Goal: Transaction & Acquisition: Purchase product/service

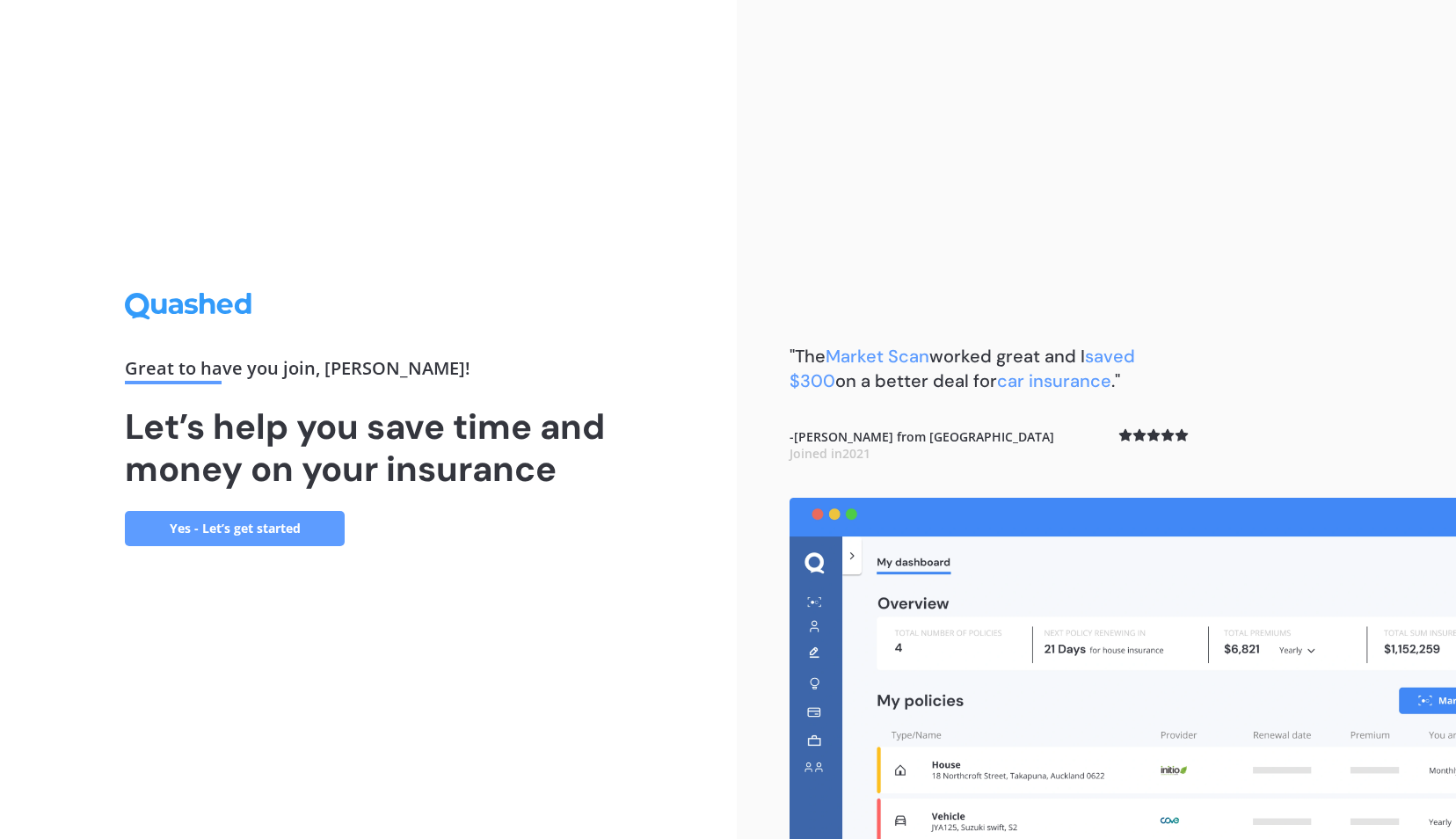
click at [311, 526] on link "Yes - Let’s get started" at bounding box center [234, 527] width 220 height 35
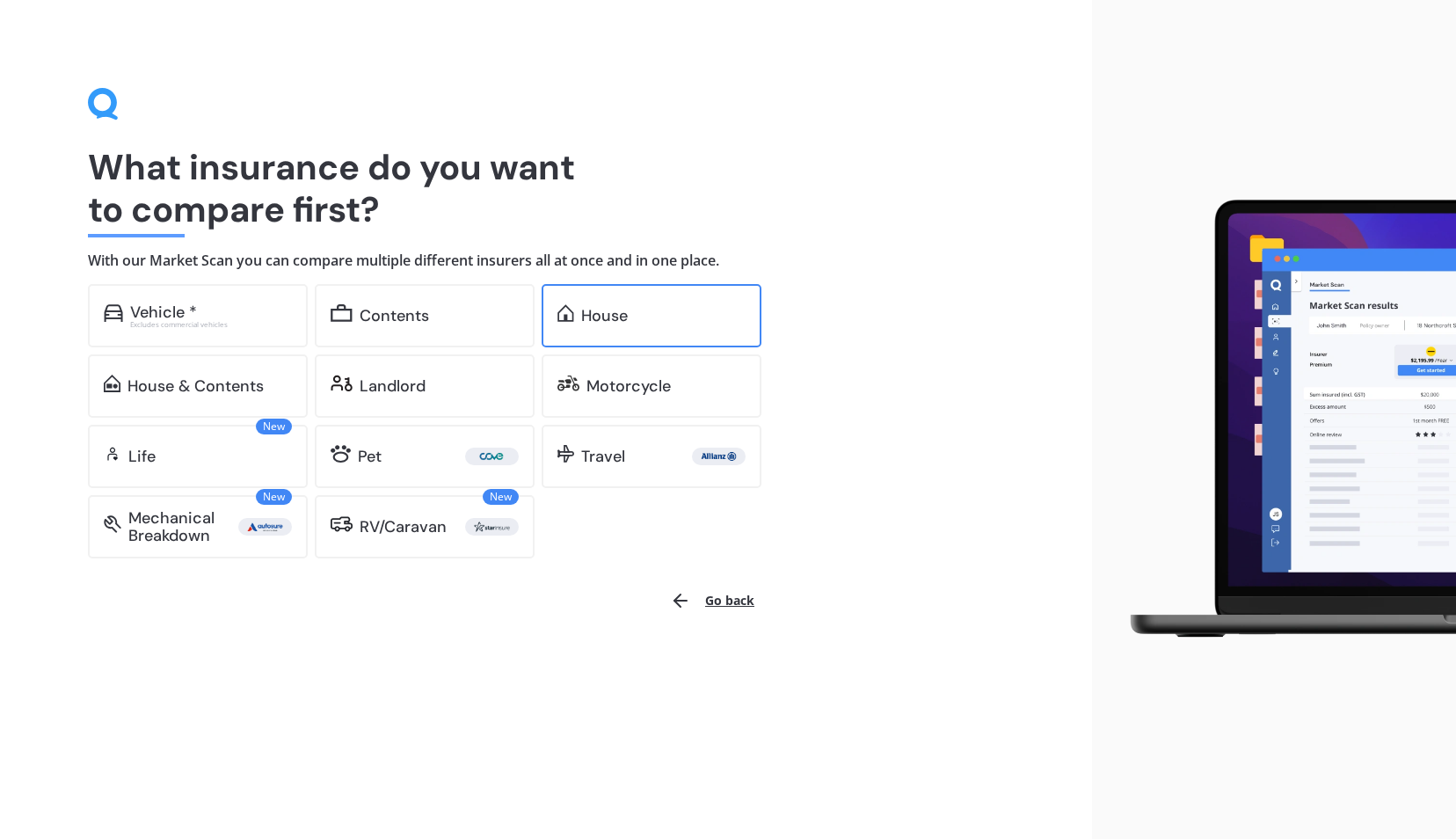
click at [594, 314] on div "House" at bounding box center [604, 315] width 46 height 18
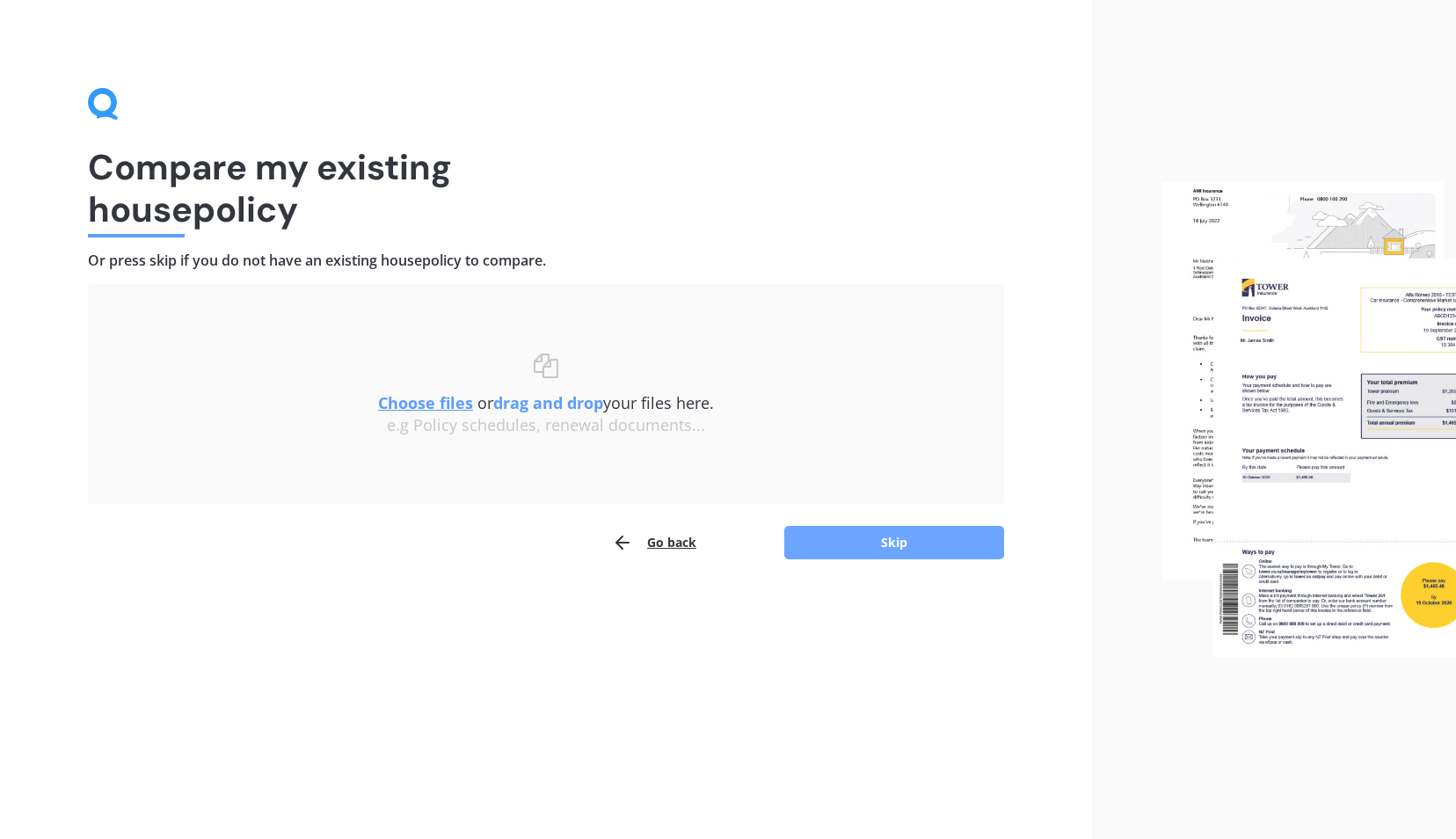
click at [871, 541] on button "Skip" at bounding box center [894, 542] width 220 height 34
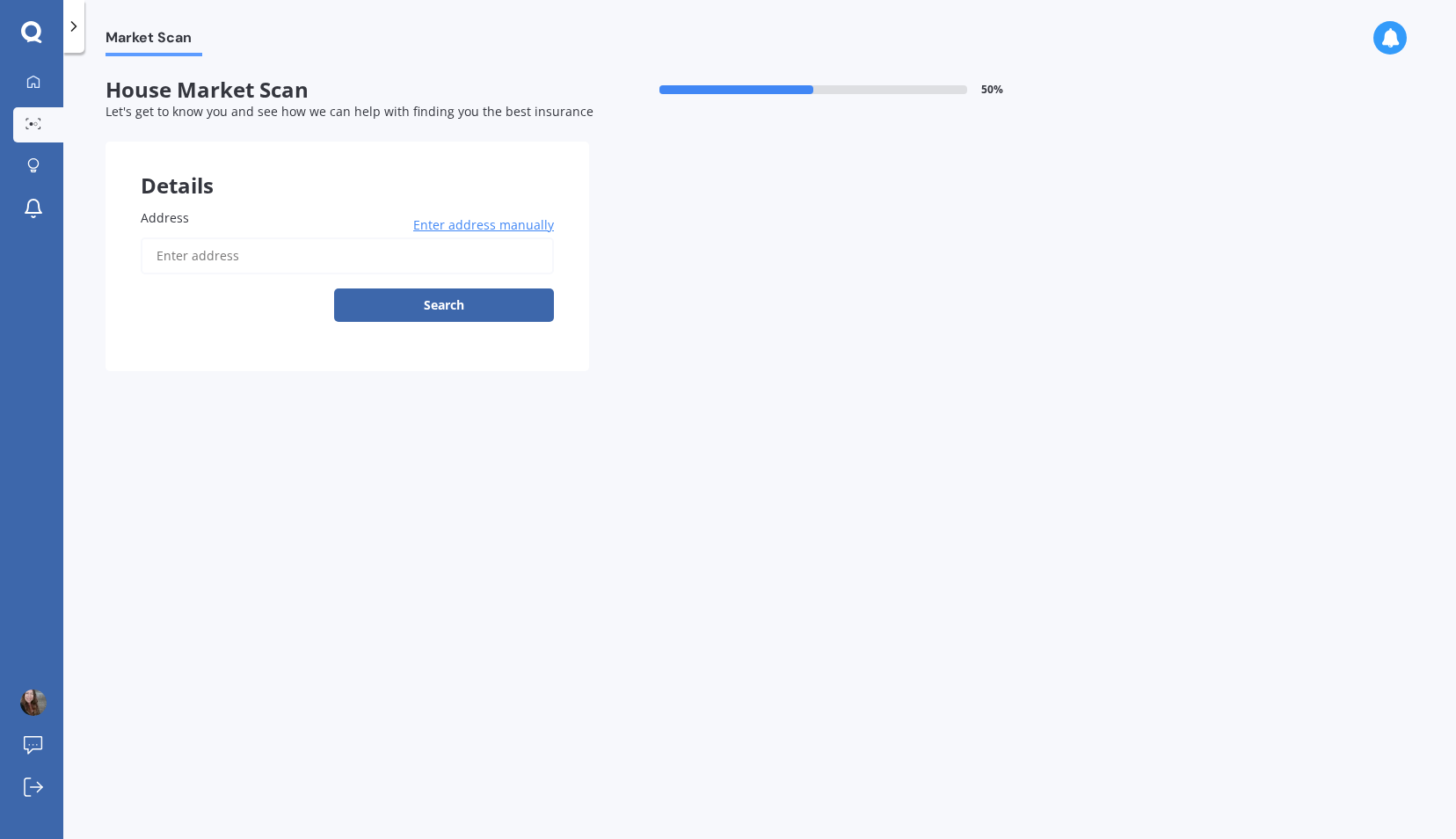
click at [295, 257] on input "Address" at bounding box center [348, 255] width 413 height 37
type input "25 Norma Place, Riverlea, Hamilton 3216"
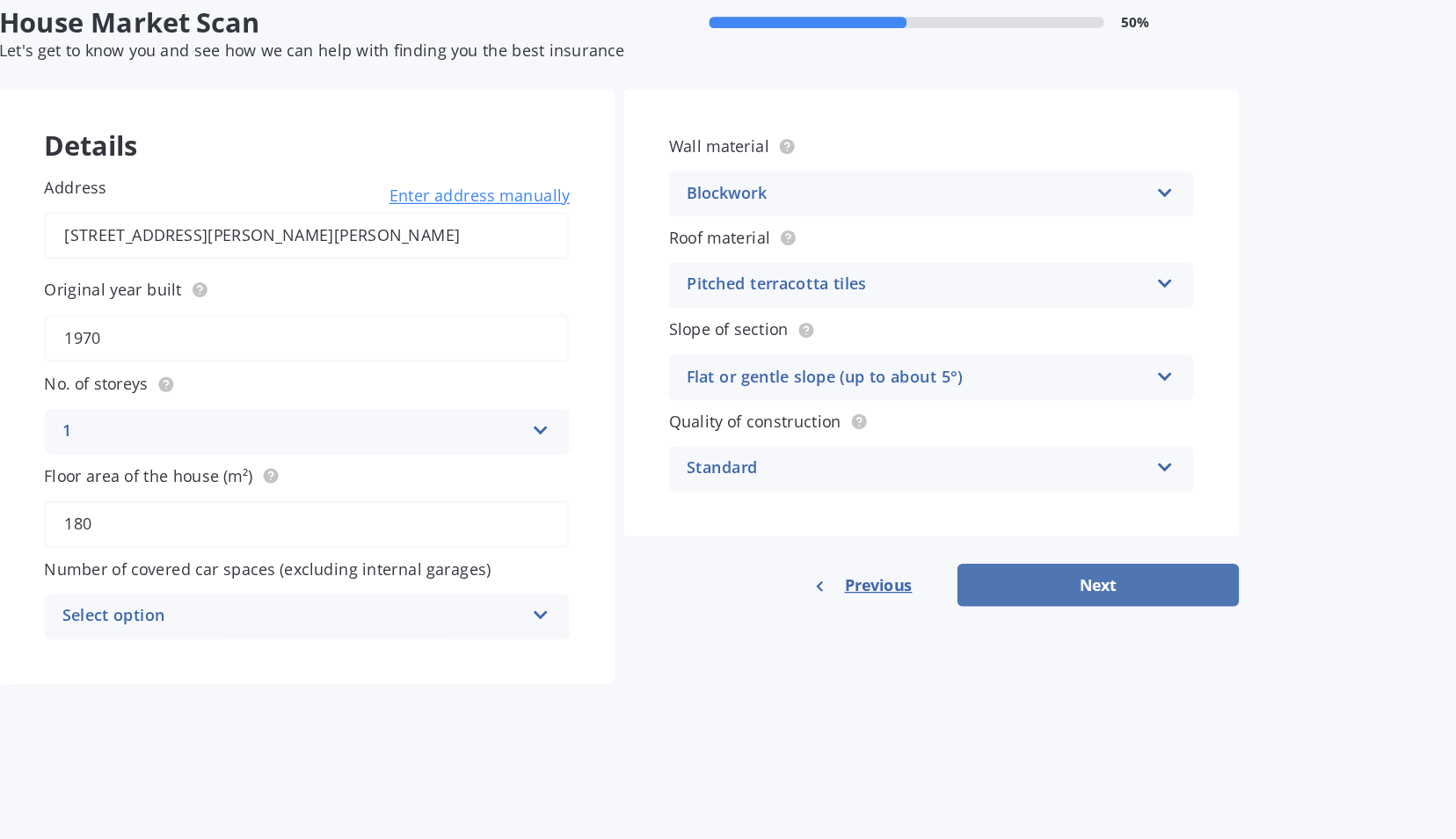
click at [1003, 534] on button "Next" at bounding box center [962, 528] width 220 height 34
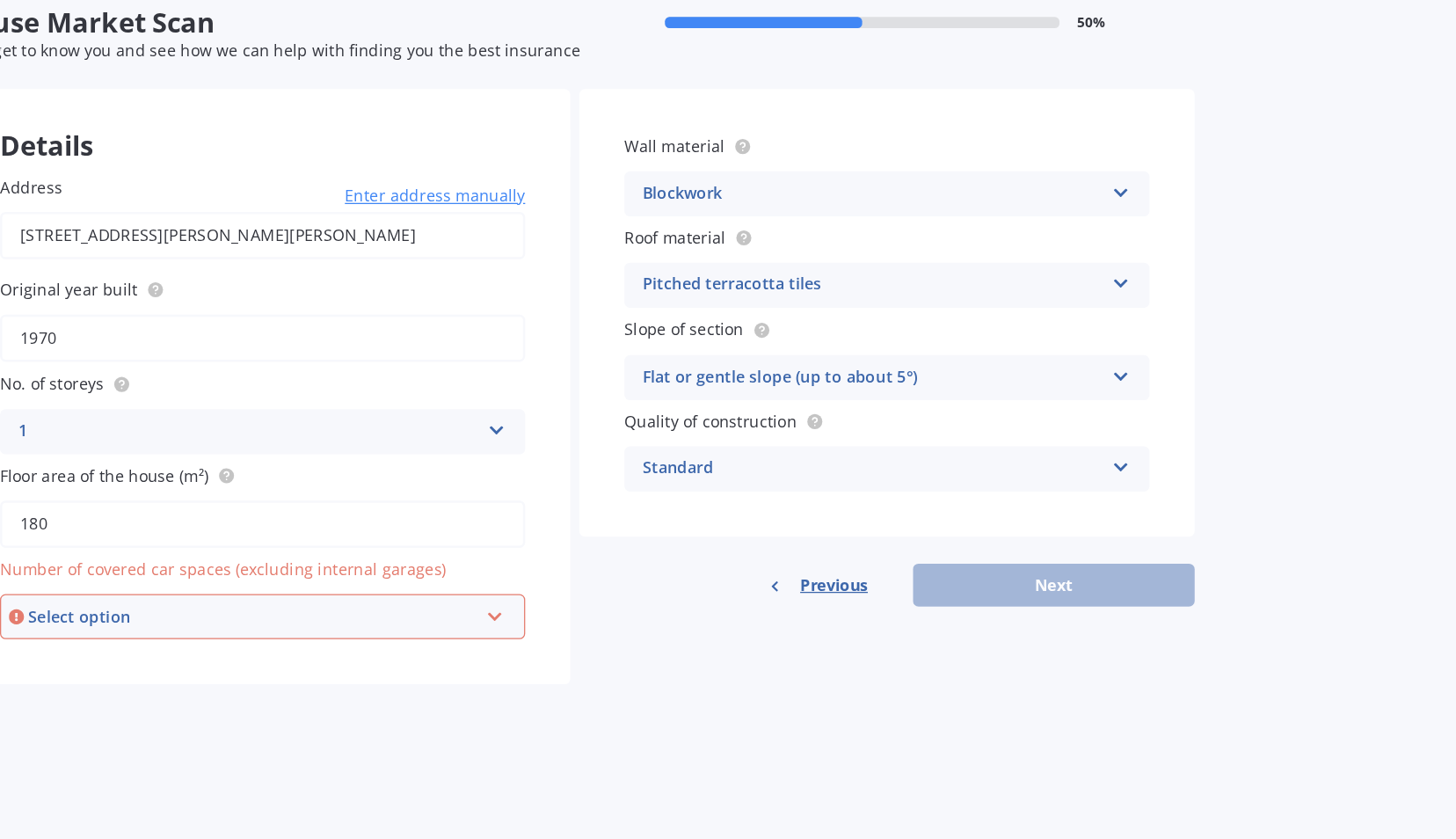
click at [534, 559] on div "Select option 0 1 2 3 4 5+" at bounding box center [346, 552] width 410 height 35
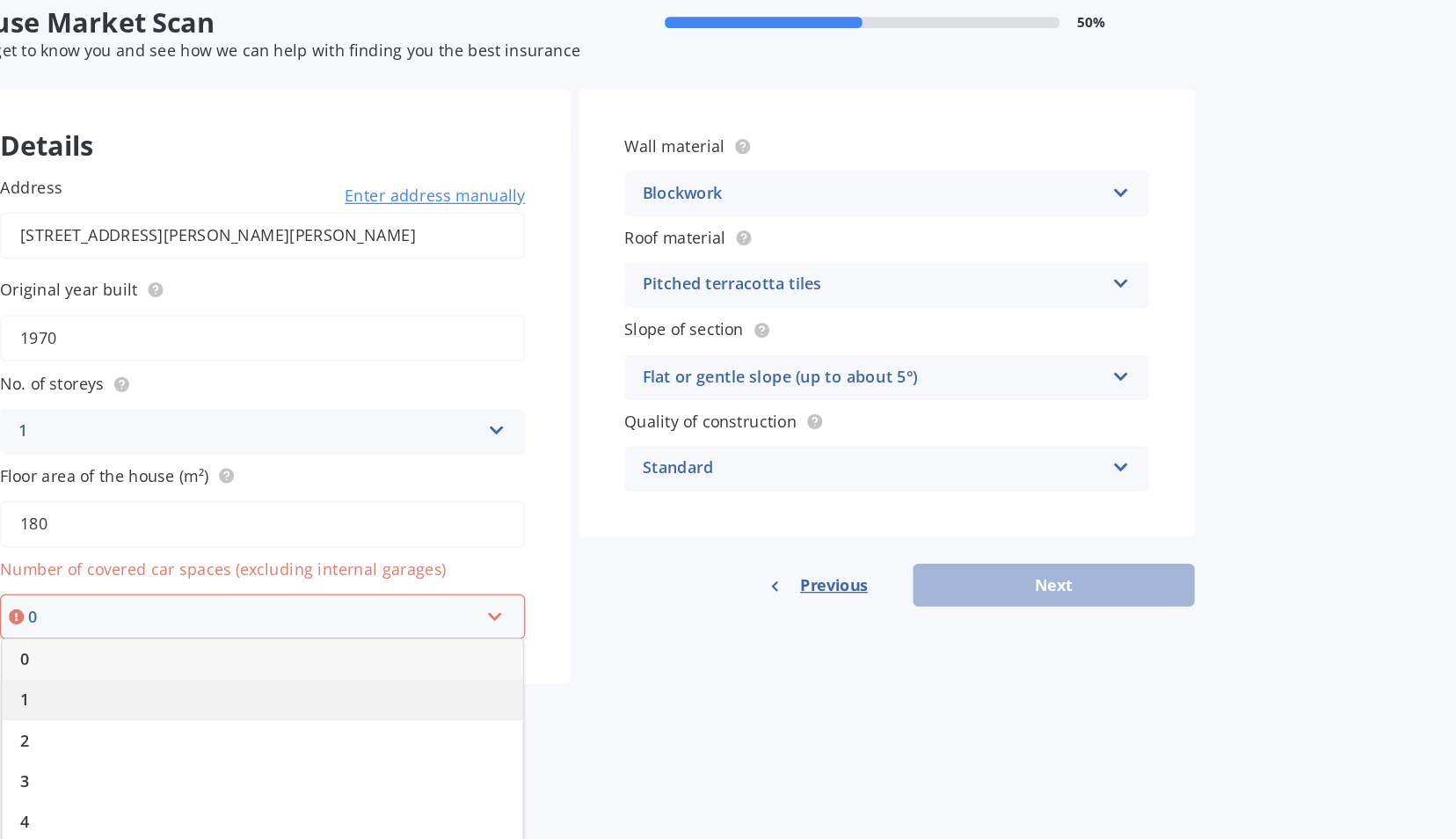
click at [487, 628] on div "1" at bounding box center [346, 618] width 406 height 32
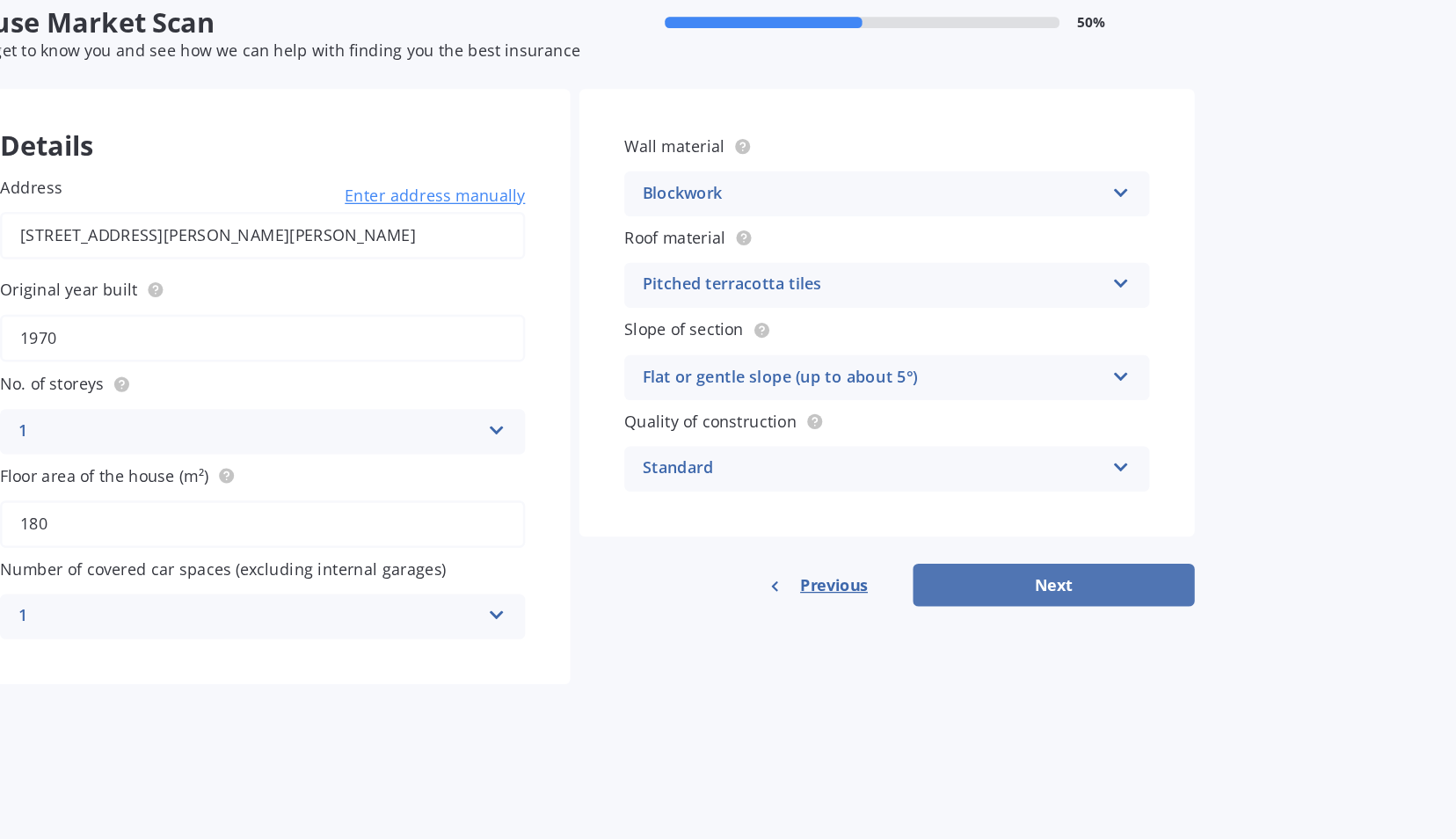
click at [937, 534] on button "Next" at bounding box center [962, 528] width 220 height 34
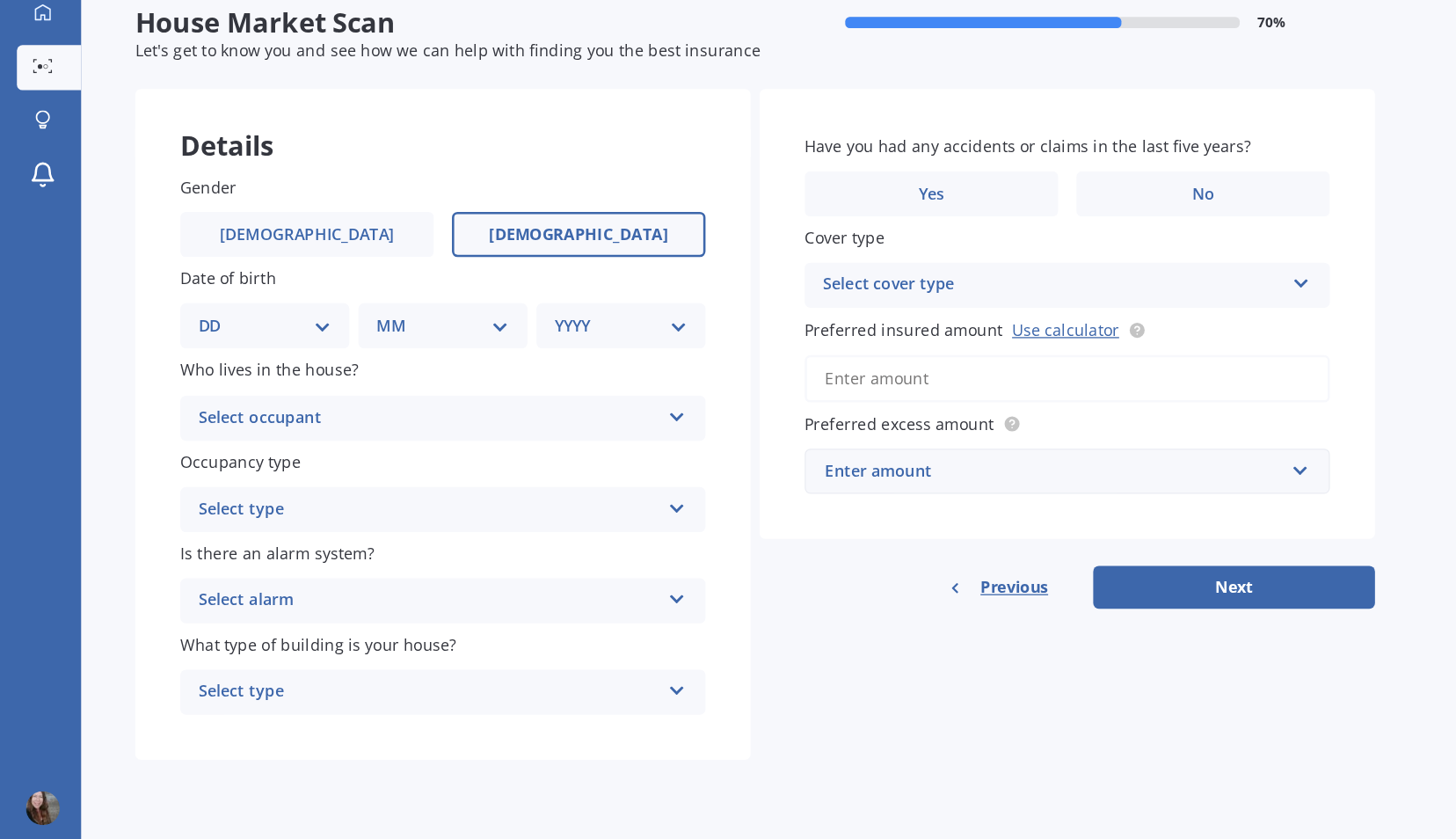
click at [445, 262] on span "Female" at bounding box center [451, 255] width 140 height 15
click at [0, 0] on input "Female" at bounding box center [0, 0] width 0 height 0
click at [250, 323] on select "DD 01 02 03 04 05 06 07 08 09 10 11 12 13 14 15 16 17 18 19 20 21 22 23 24 25 2…" at bounding box center [207, 326] width 103 height 20
select select "24"
click at [168, 316] on select "DD 01 02 03 04 05 06 07 08 09 10 11 12 13 14 15 16 17 18 19 20 21 22 23 24 25 2…" at bounding box center [207, 326] width 103 height 20
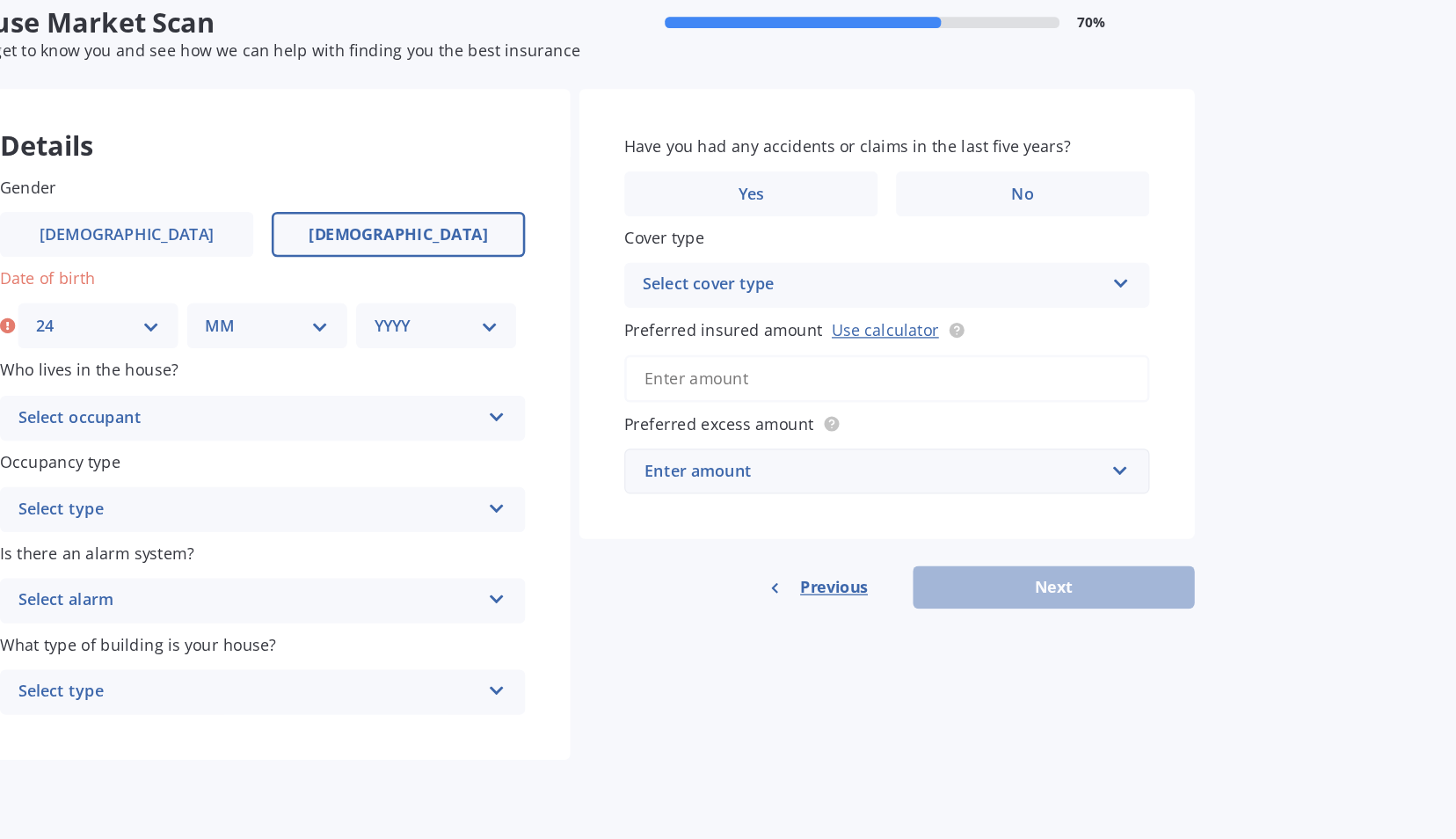
click at [395, 330] on select "MM 01 02 03 04 05 06 07 08 09 10 11 12" at bounding box center [349, 326] width 97 height 20
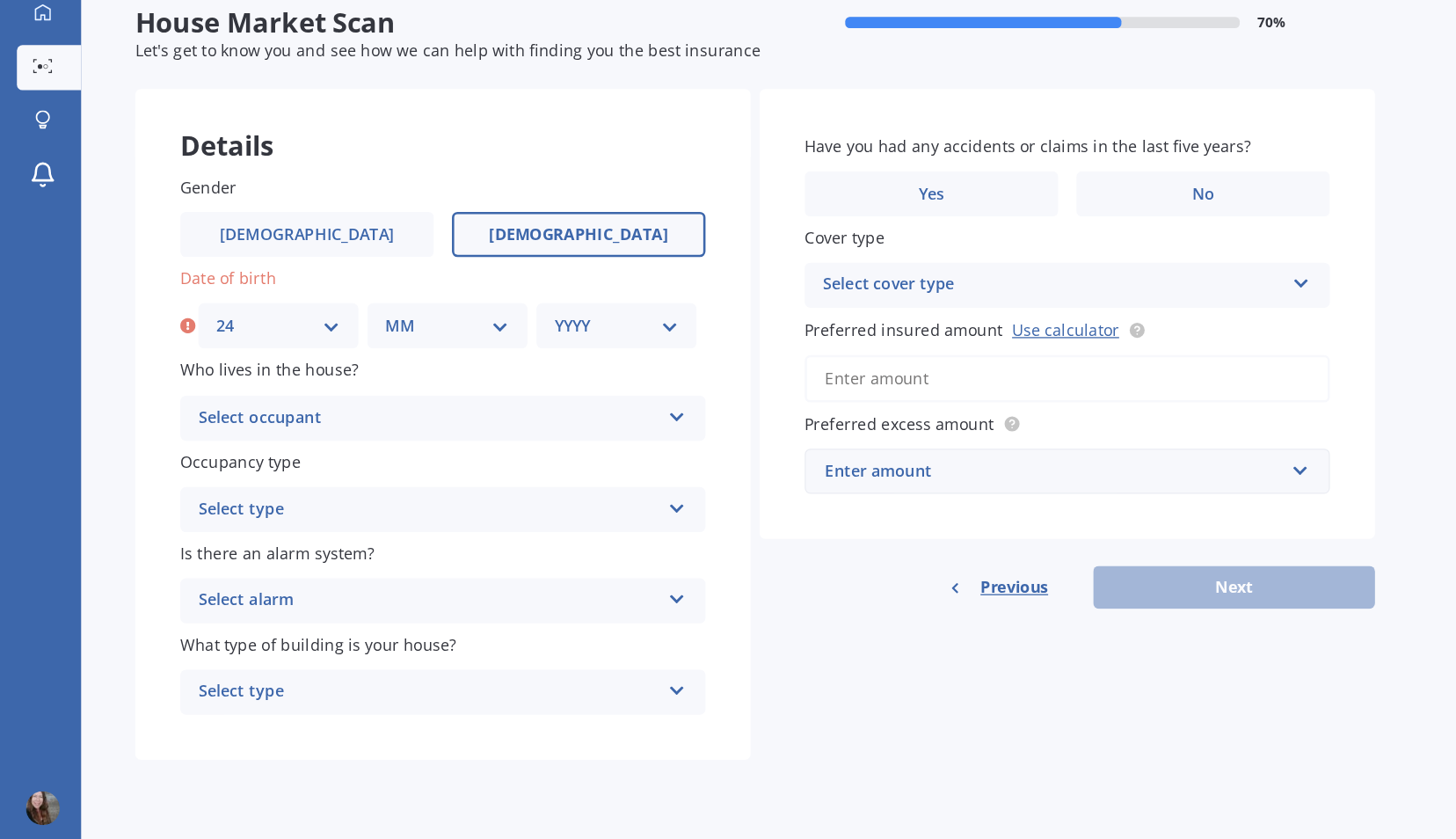
click at [391, 330] on select "MM 01 02 03 04 05 06 07 08 09 10 11 12" at bounding box center [349, 326] width 97 height 20
select select "10"
click at [301, 316] on select "MM 01 02 03 04 05 06 07 08 09 10 11 12" at bounding box center [349, 326] width 97 height 20
click at [525, 323] on select "YYYY 2009 2008 2007 2006 2005 2004 2003 2002 2001 2000 1999 1998 1997 1996 1995…" at bounding box center [481, 326] width 97 height 20
select select "1968"
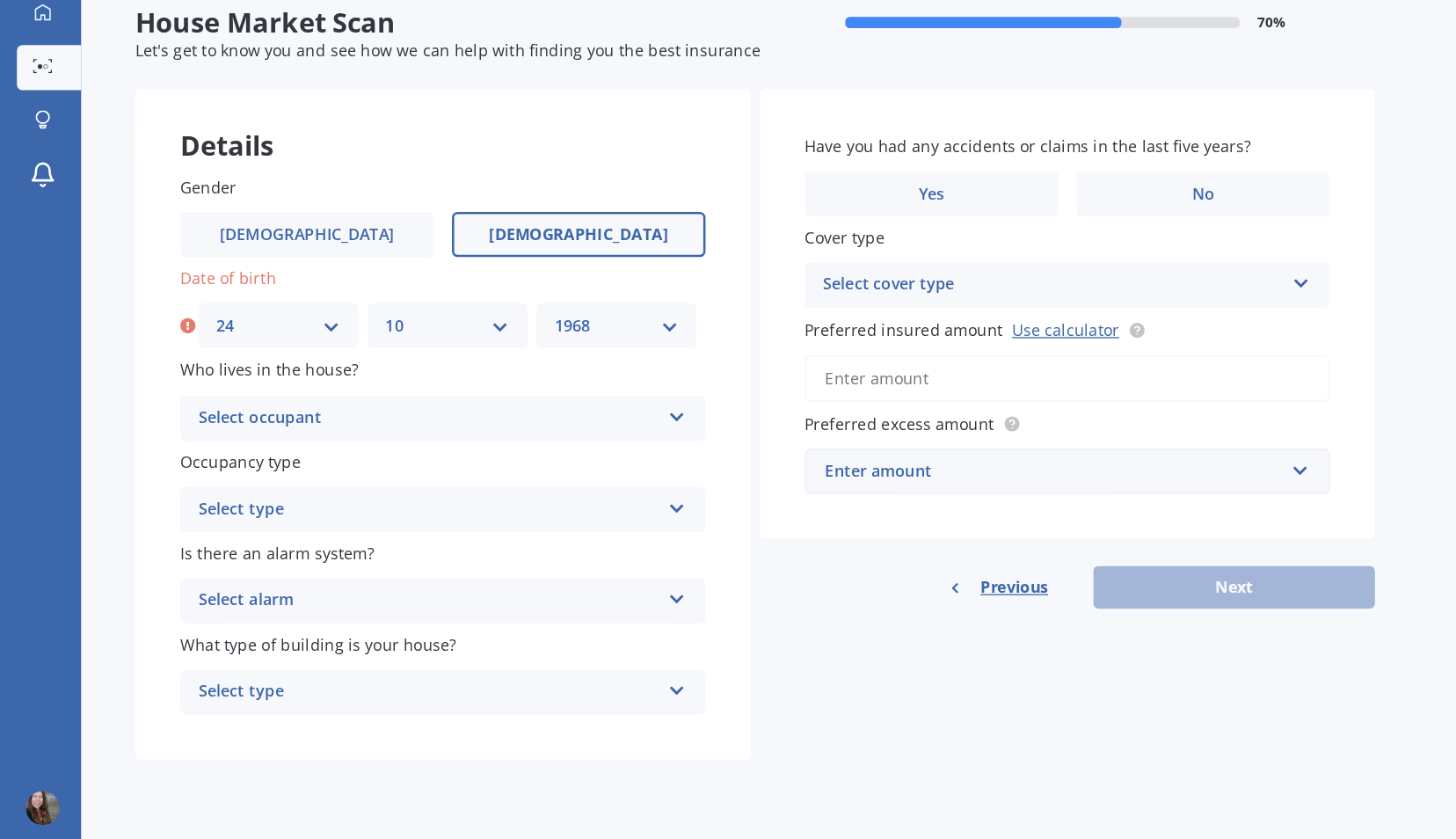
click at [433, 316] on select "YYYY 2009 2008 2007 2006 2005 2004 2003 2002 2001 2000 1999 1998 1997 1996 1995…" at bounding box center [481, 326] width 97 height 20
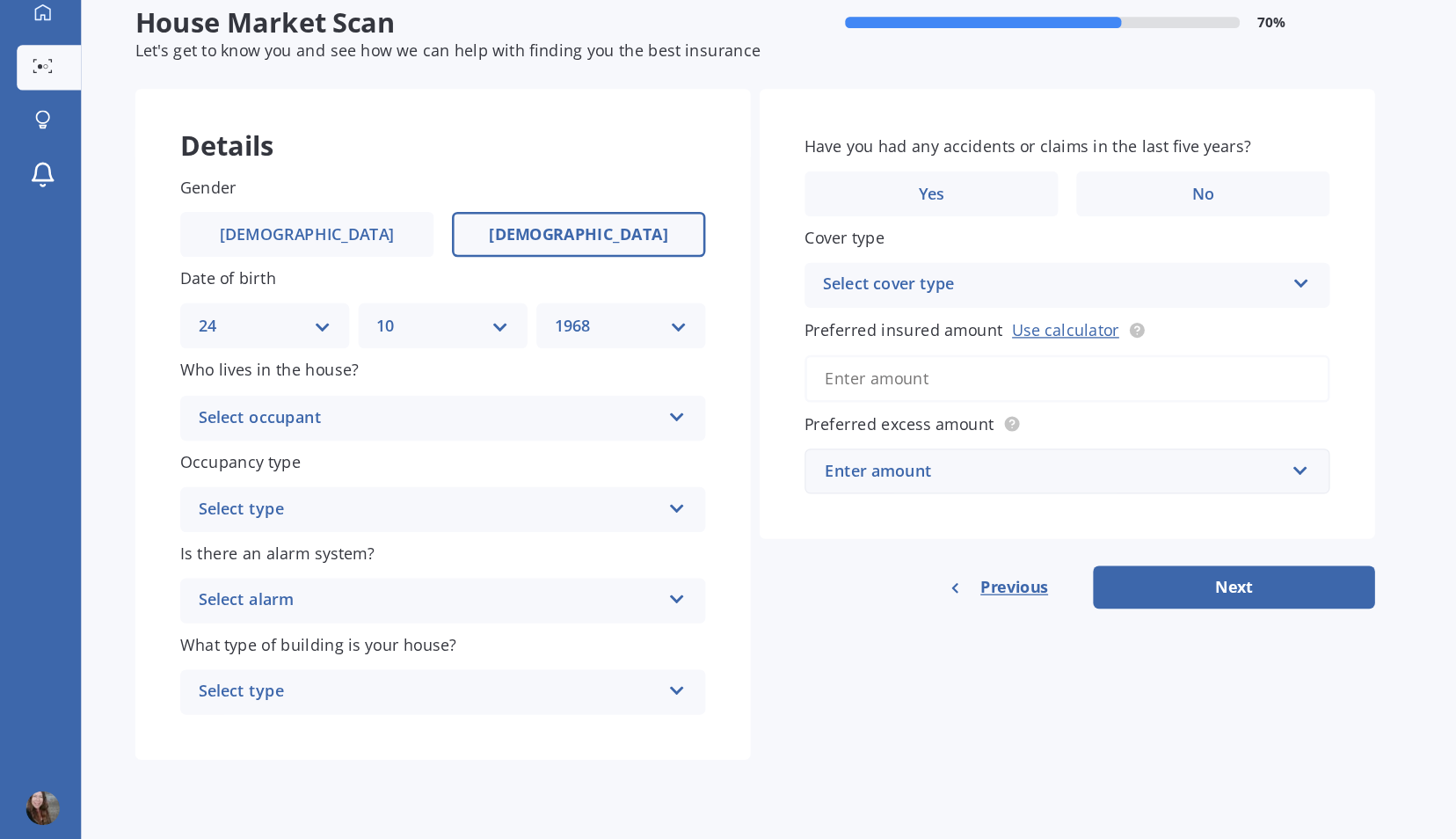
click at [529, 400] on icon at bounding box center [528, 394] width 15 height 12
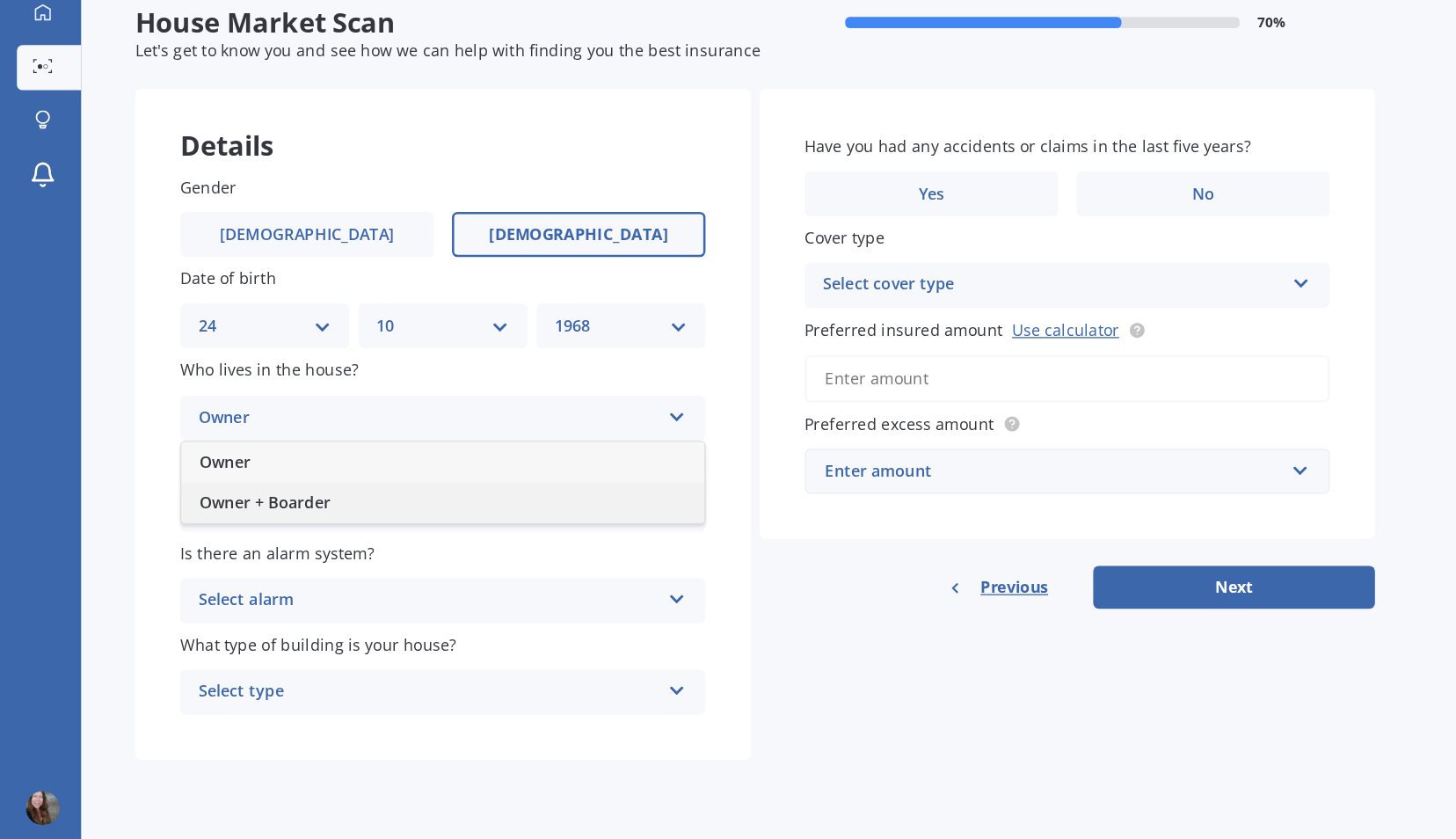
click at [492, 454] on div "Owner + Boarder" at bounding box center [346, 464] width 408 height 32
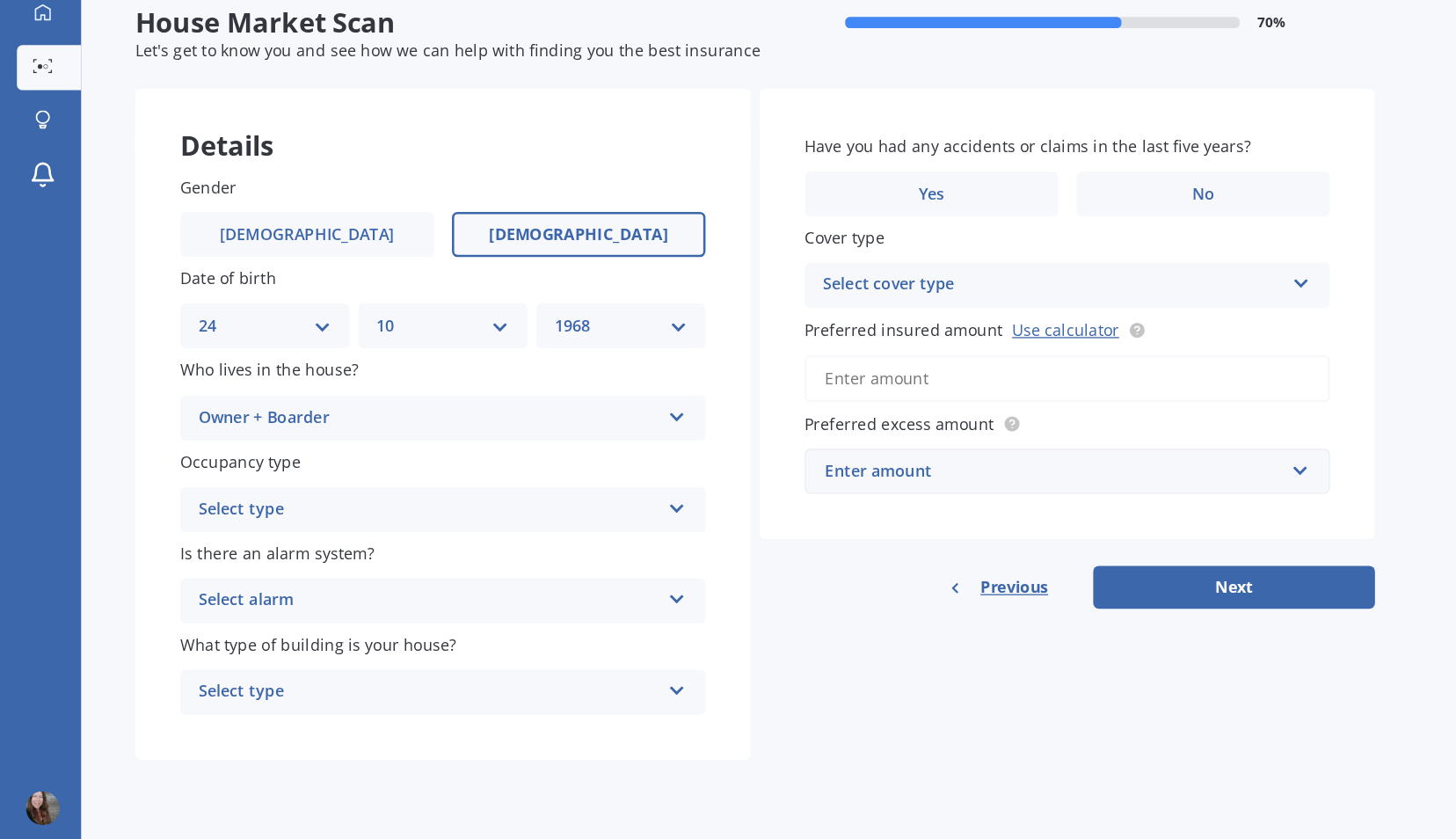
click at [527, 465] on icon at bounding box center [528, 465] width 15 height 12
click at [467, 634] on div "Gender Male Female Date of birth DD 01 02 03 04 05 06 07 08 09 10 11 12 13 14 1…" at bounding box center [345, 419] width 480 height 493
click at [529, 540] on icon at bounding box center [528, 536] width 15 height 12
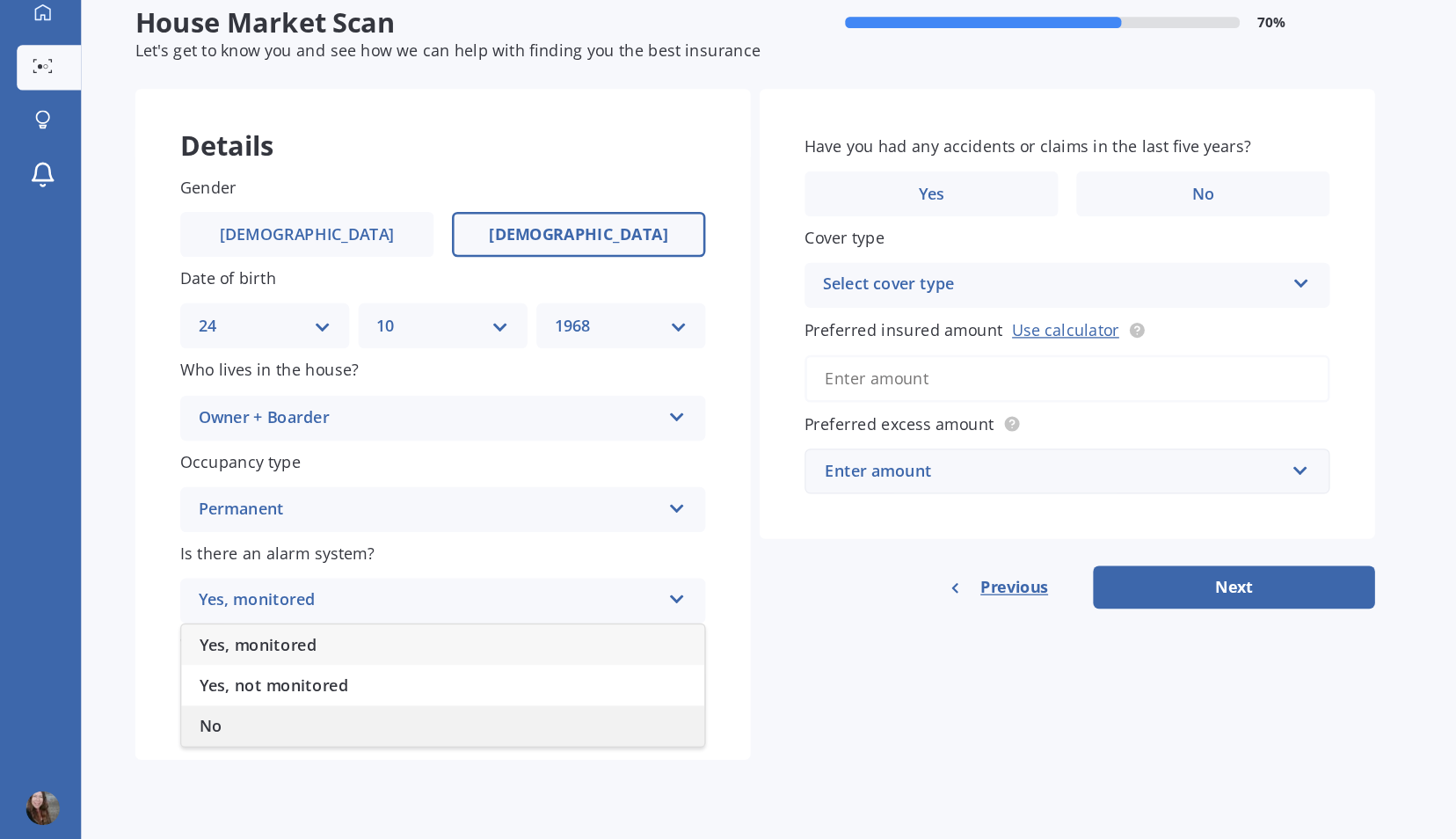
click at [449, 644] on div "No" at bounding box center [346, 639] width 408 height 32
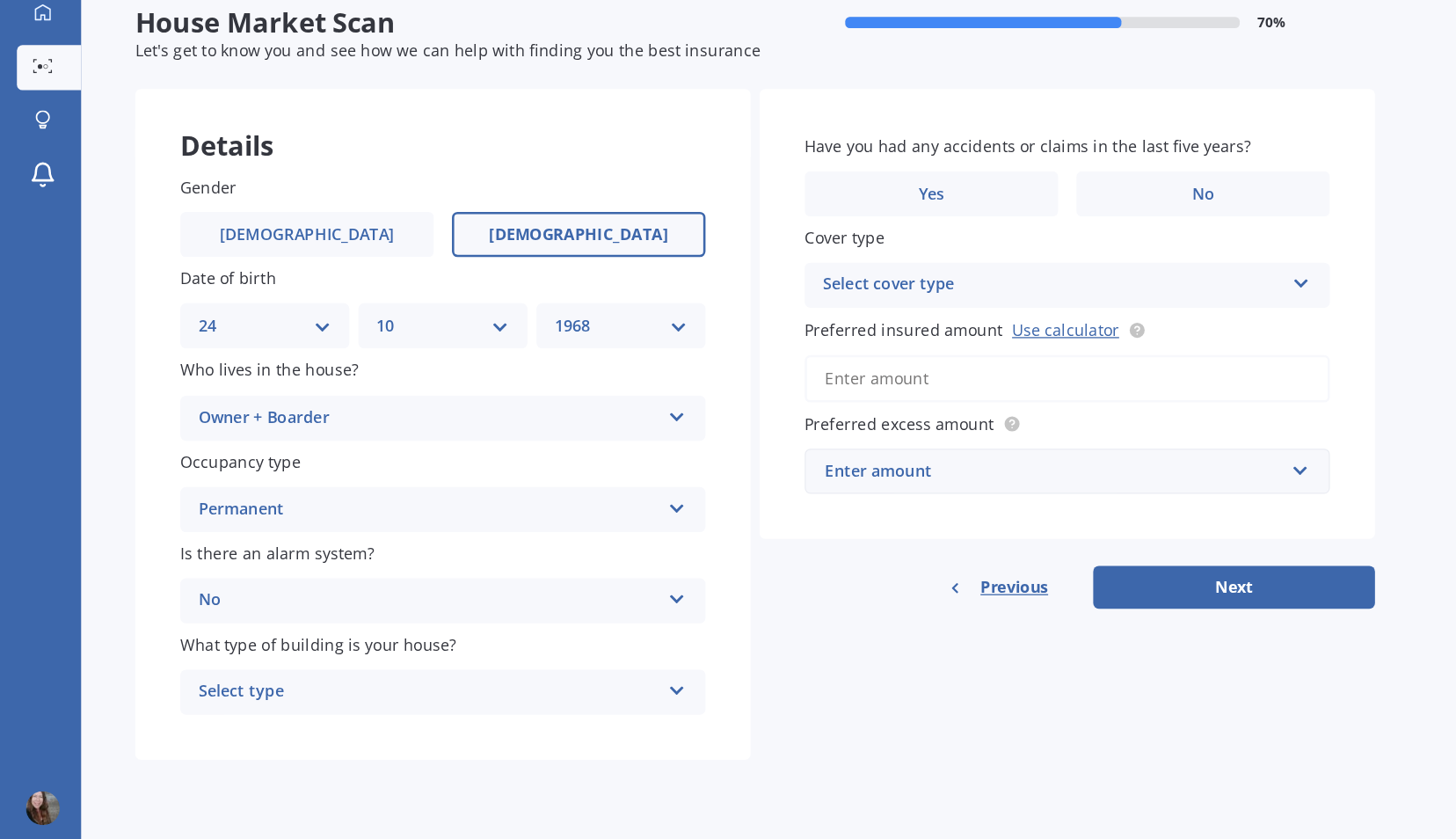
click at [528, 608] on icon at bounding box center [528, 607] width 15 height 12
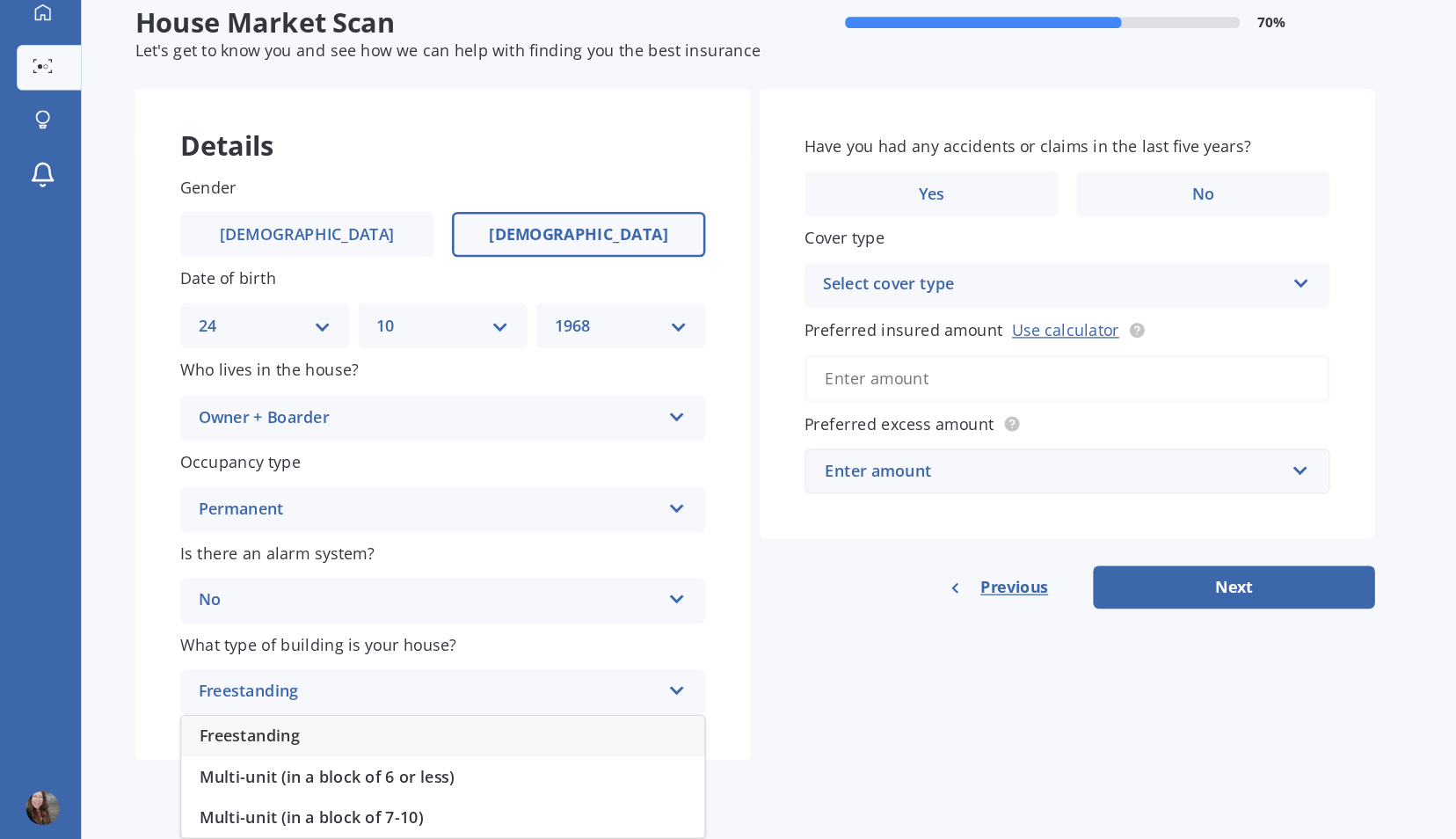
click at [503, 644] on div "Freestanding" at bounding box center [346, 647] width 408 height 32
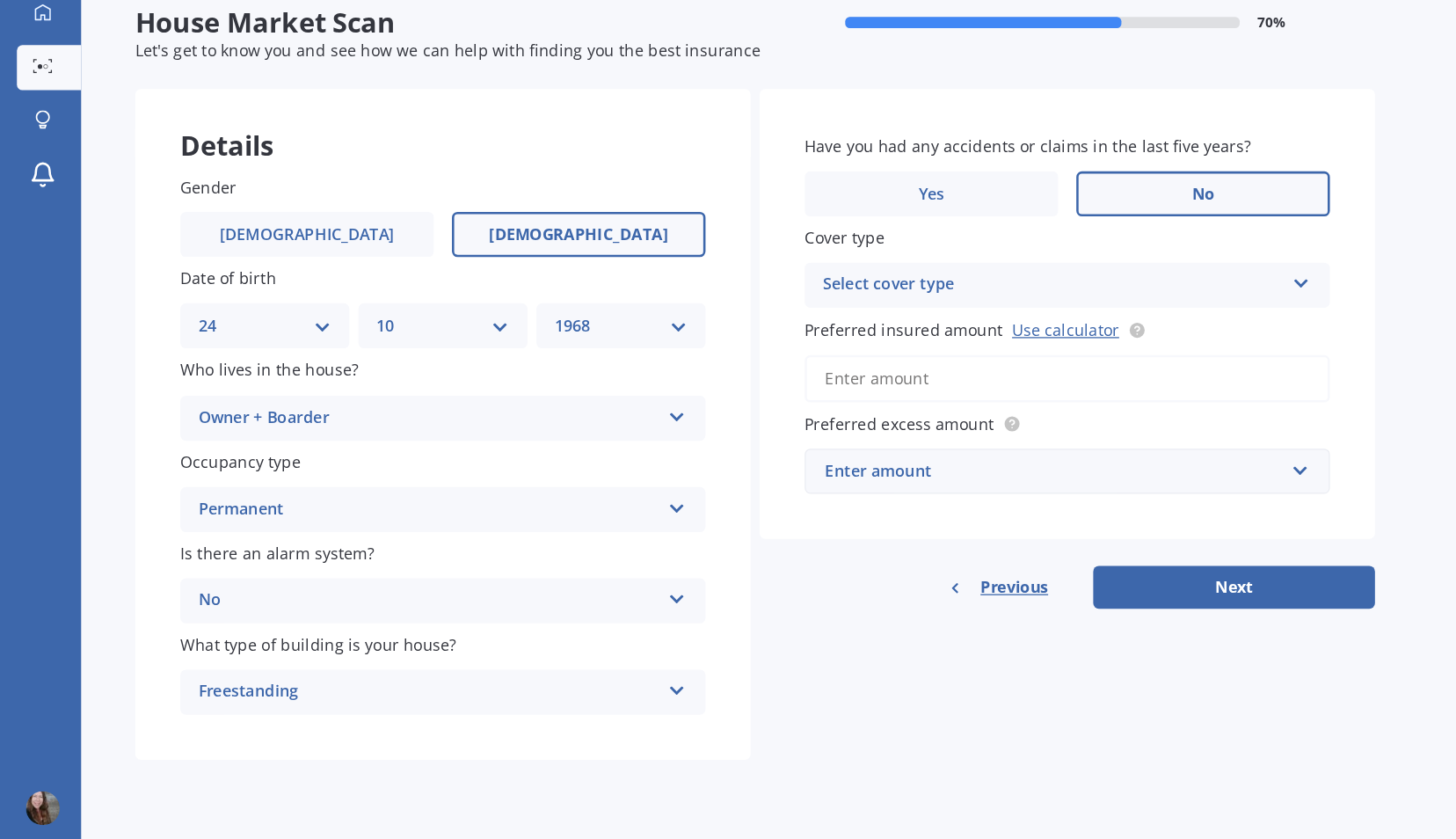
click at [948, 230] on label "No" at bounding box center [938, 223] width 198 height 35
click at [0, 0] on input "No" at bounding box center [0, 0] width 0 height 0
click at [1010, 287] on icon at bounding box center [1015, 290] width 15 height 12
click at [1014, 291] on icon at bounding box center [1015, 290] width 15 height 12
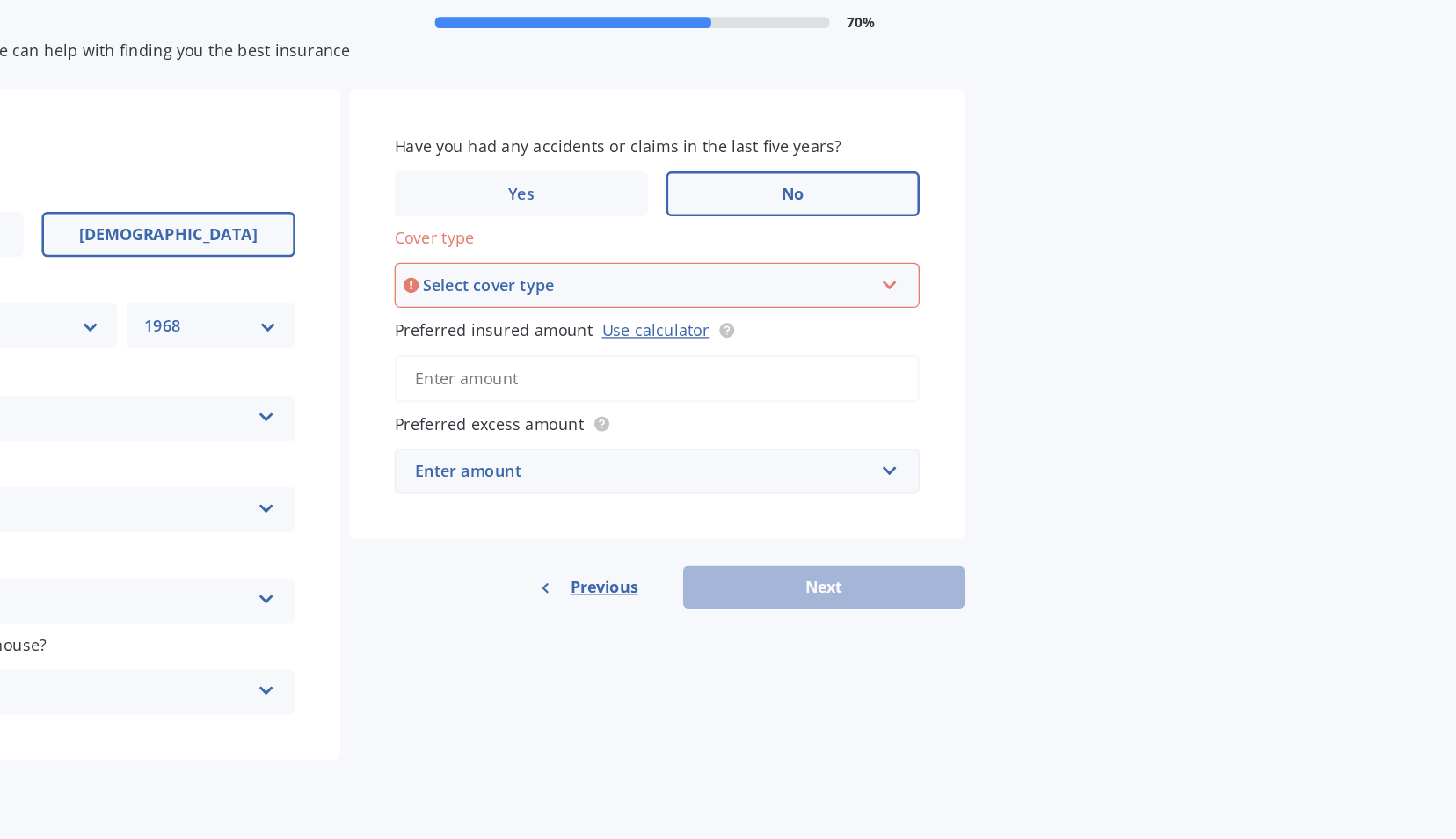
click at [1010, 297] on icon at bounding box center [1014, 291] width 15 height 12
click at [969, 323] on div "High" at bounding box center [833, 328] width 406 height 32
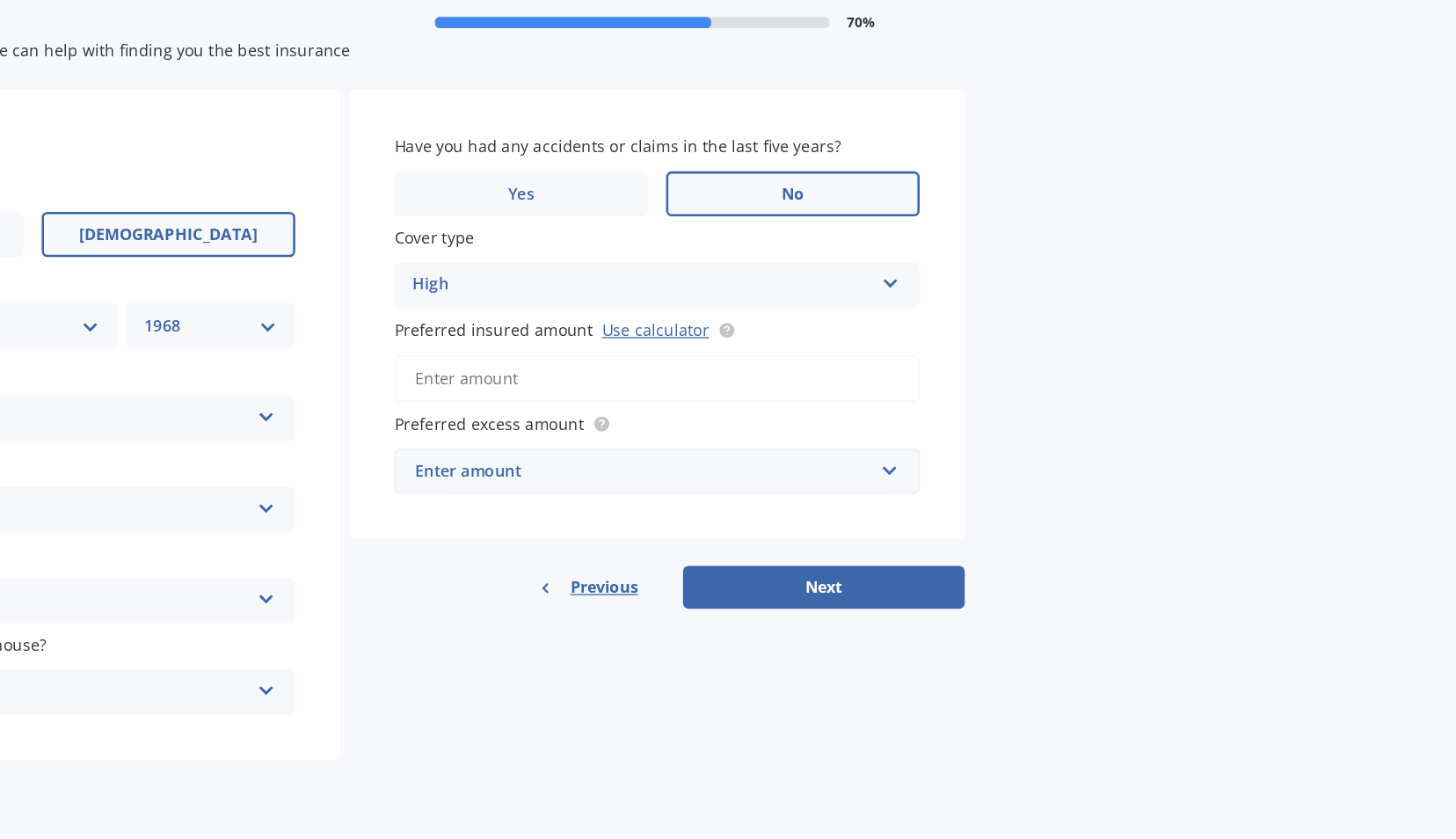
click at [877, 370] on input "Preferred insured amount Use calculator" at bounding box center [833, 367] width 410 height 37
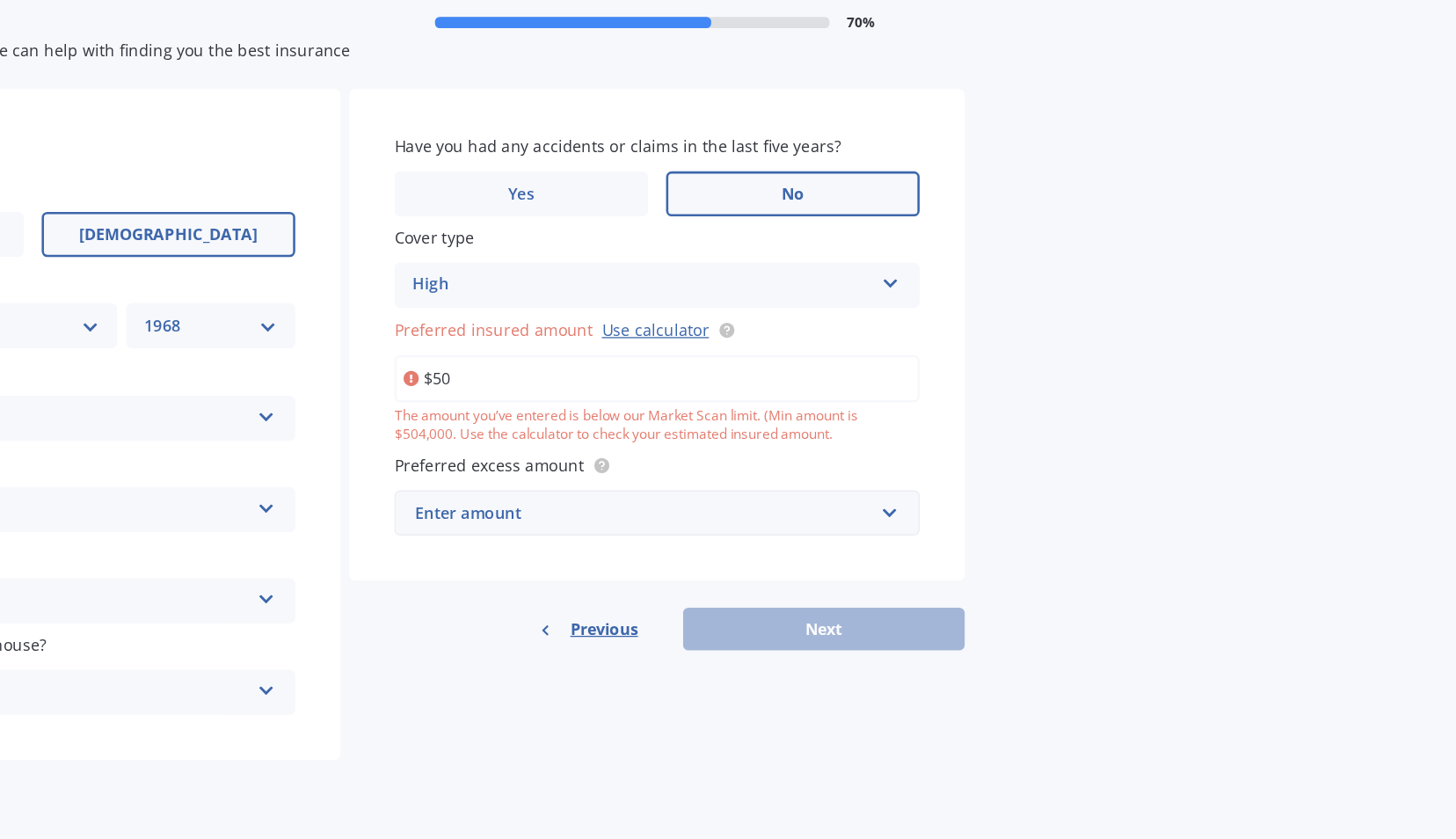
type input "$5"
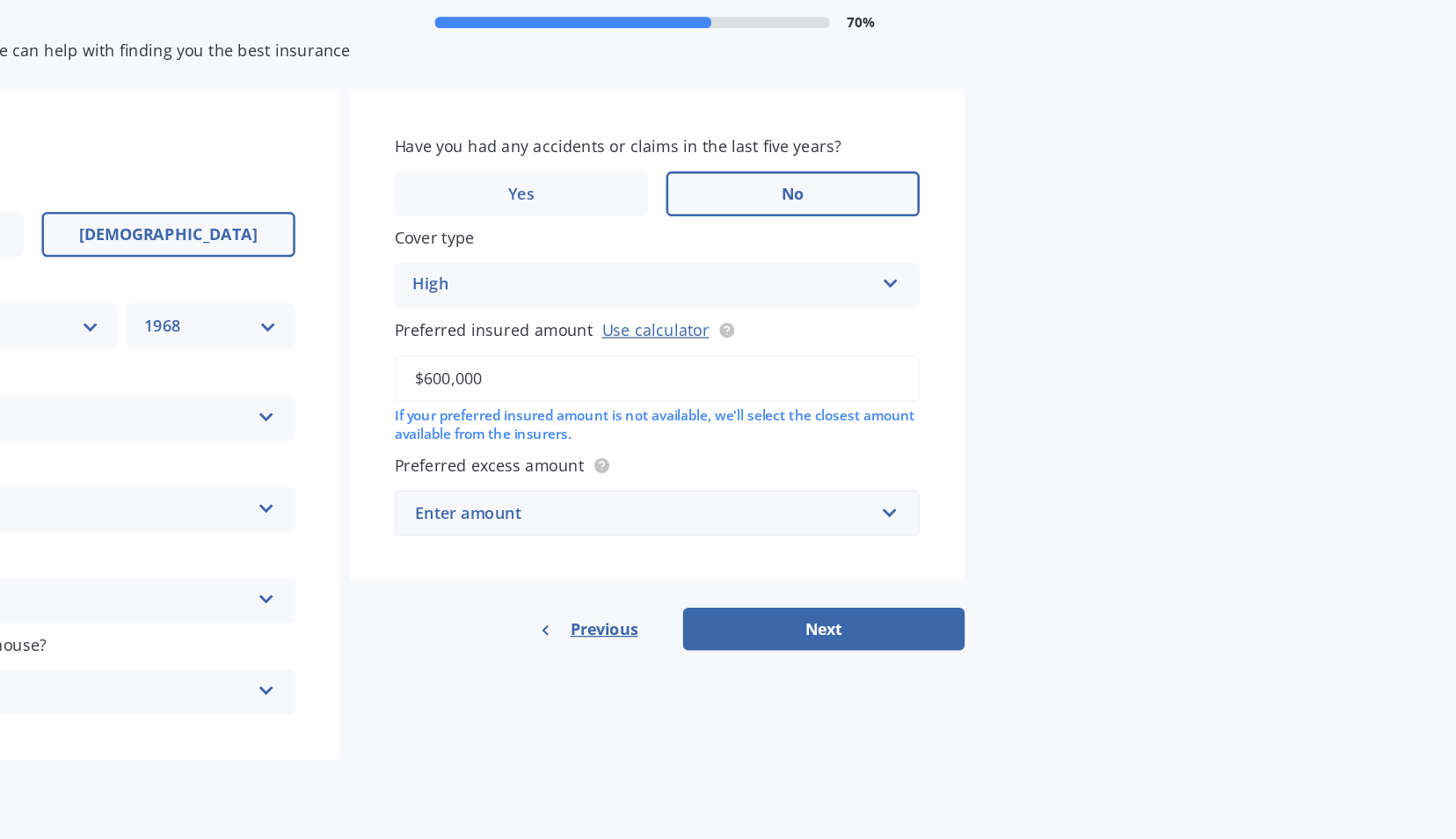
type input "$600,000"
click at [863, 468] on div "Enter amount" at bounding box center [822, 472] width 357 height 20
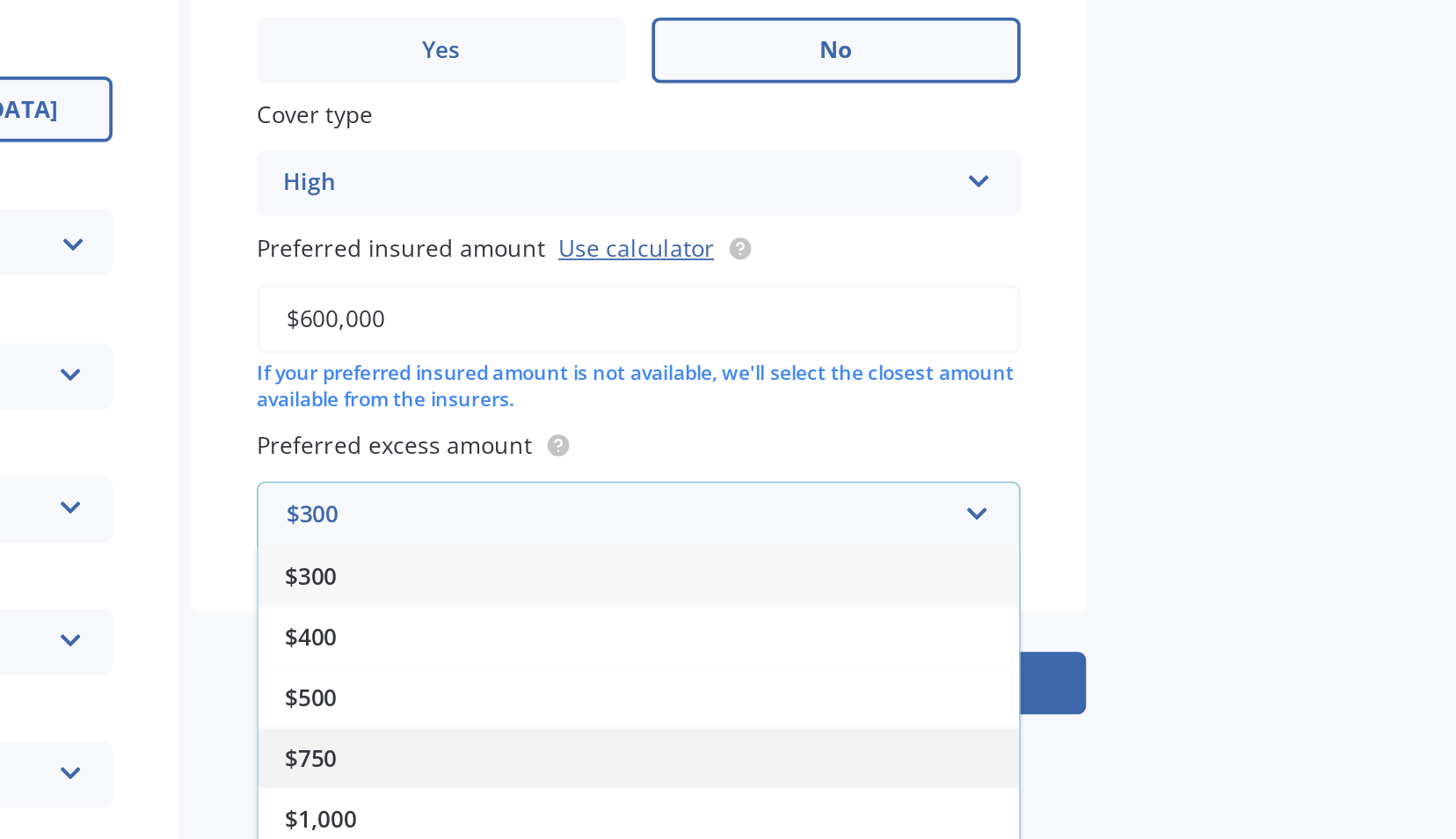
click at [780, 593] on div "$750" at bounding box center [833, 602] width 408 height 33
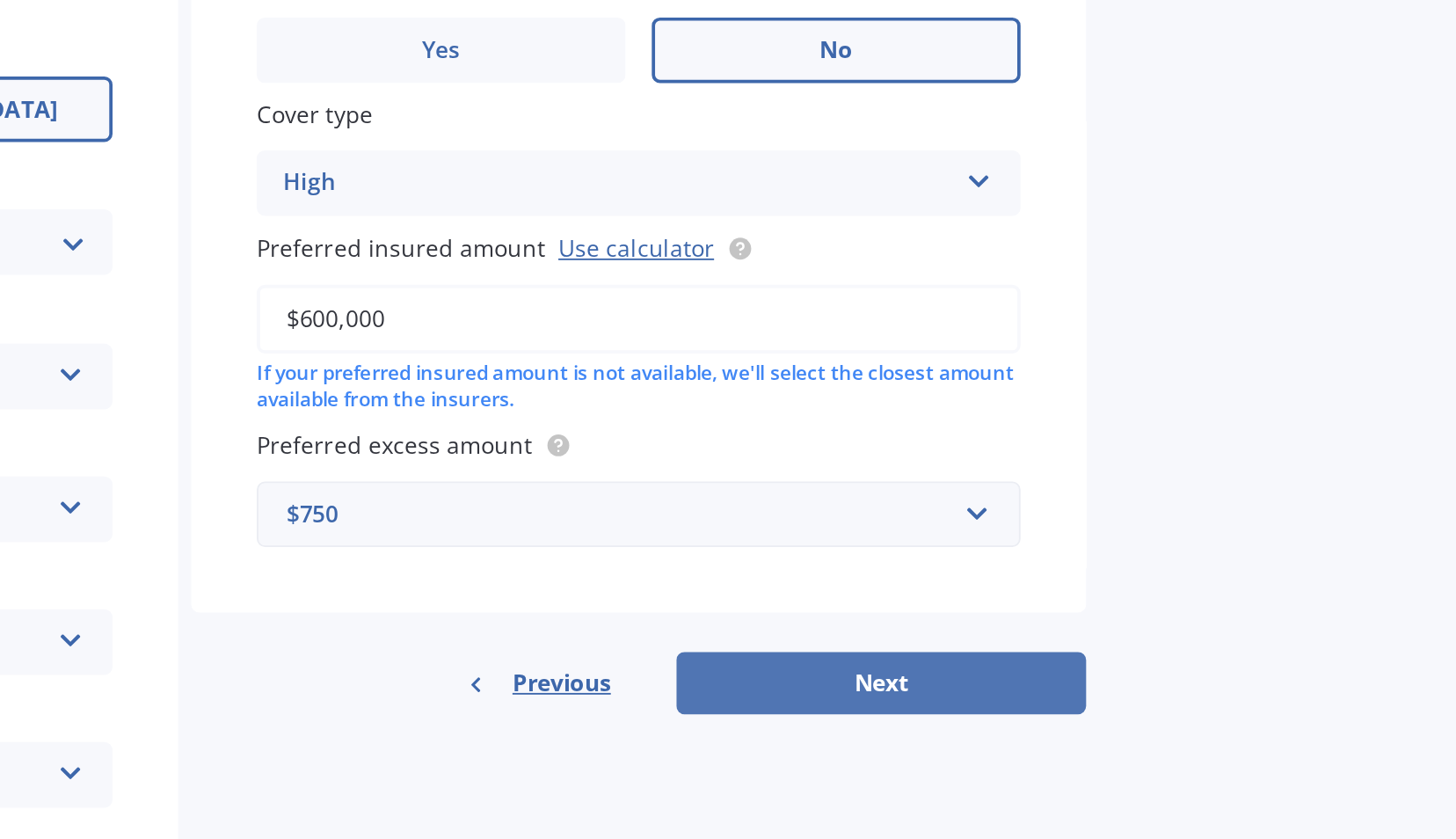
click at [915, 562] on button "Next" at bounding box center [962, 563] width 220 height 34
select select "24"
select select "10"
select select "1968"
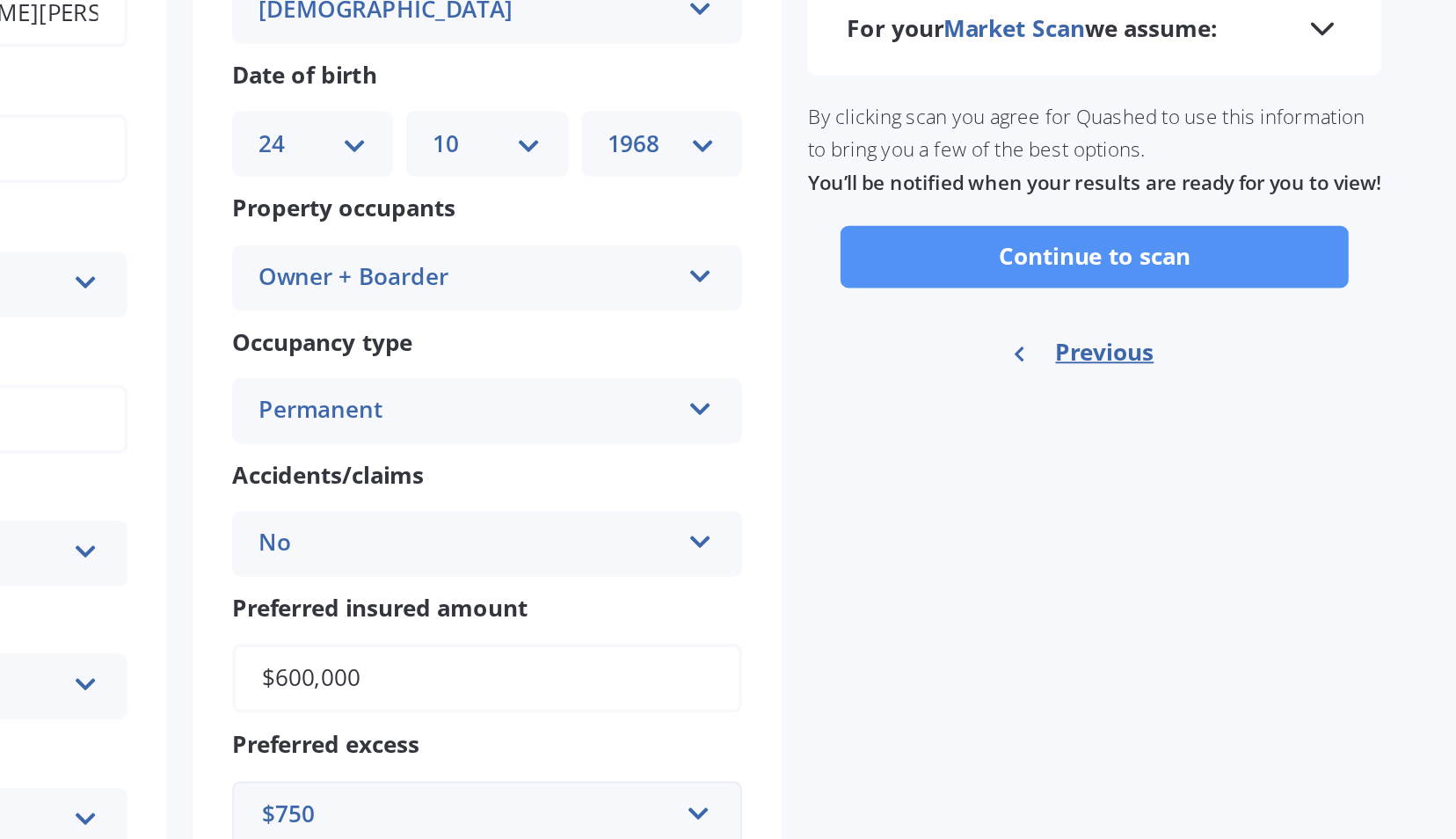
click at [846, 351] on button "Continue to scan" at bounding box center [919, 334] width 273 height 34
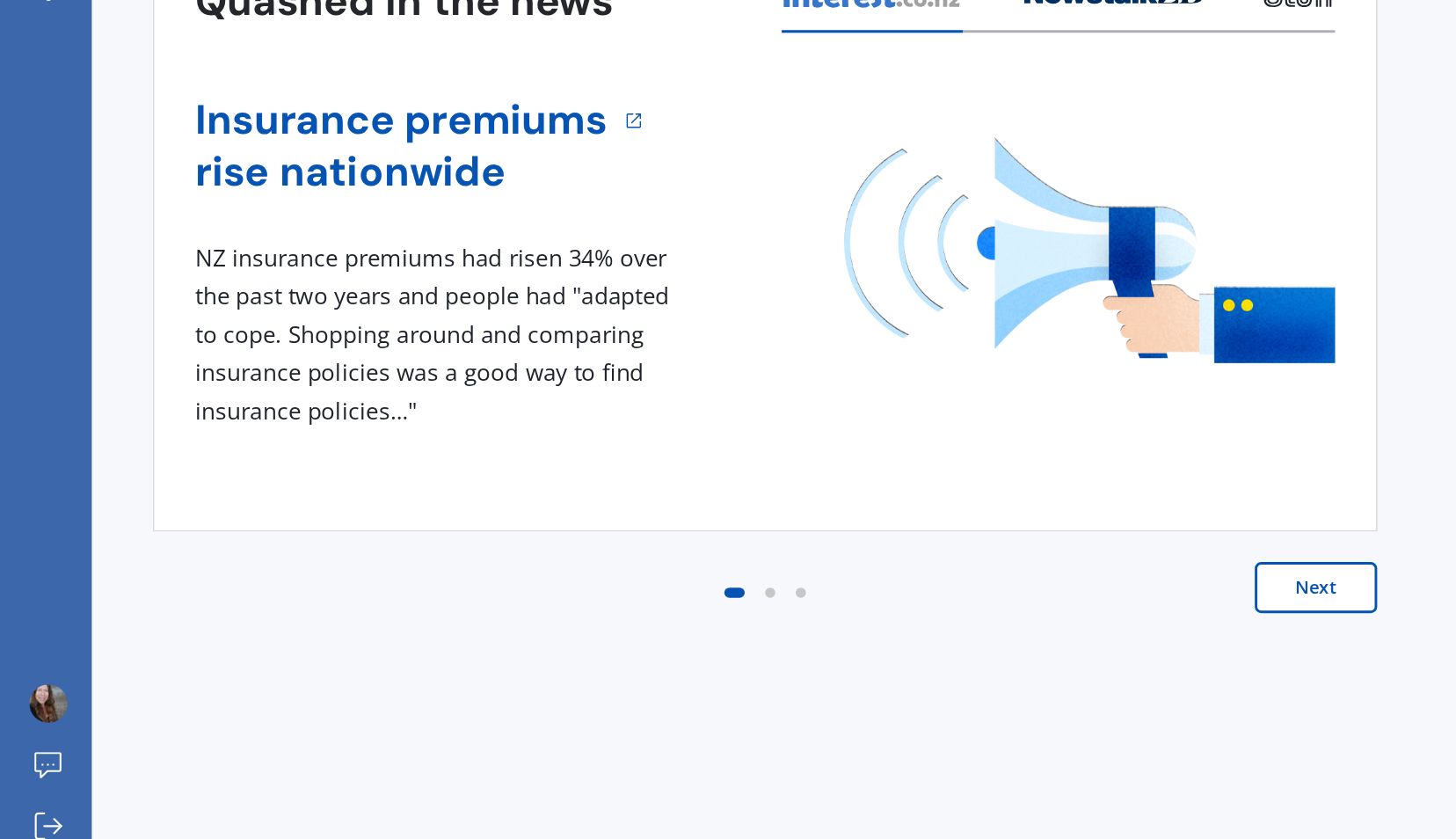
click at [896, 627] on button "Next" at bounding box center [907, 622] width 85 height 35
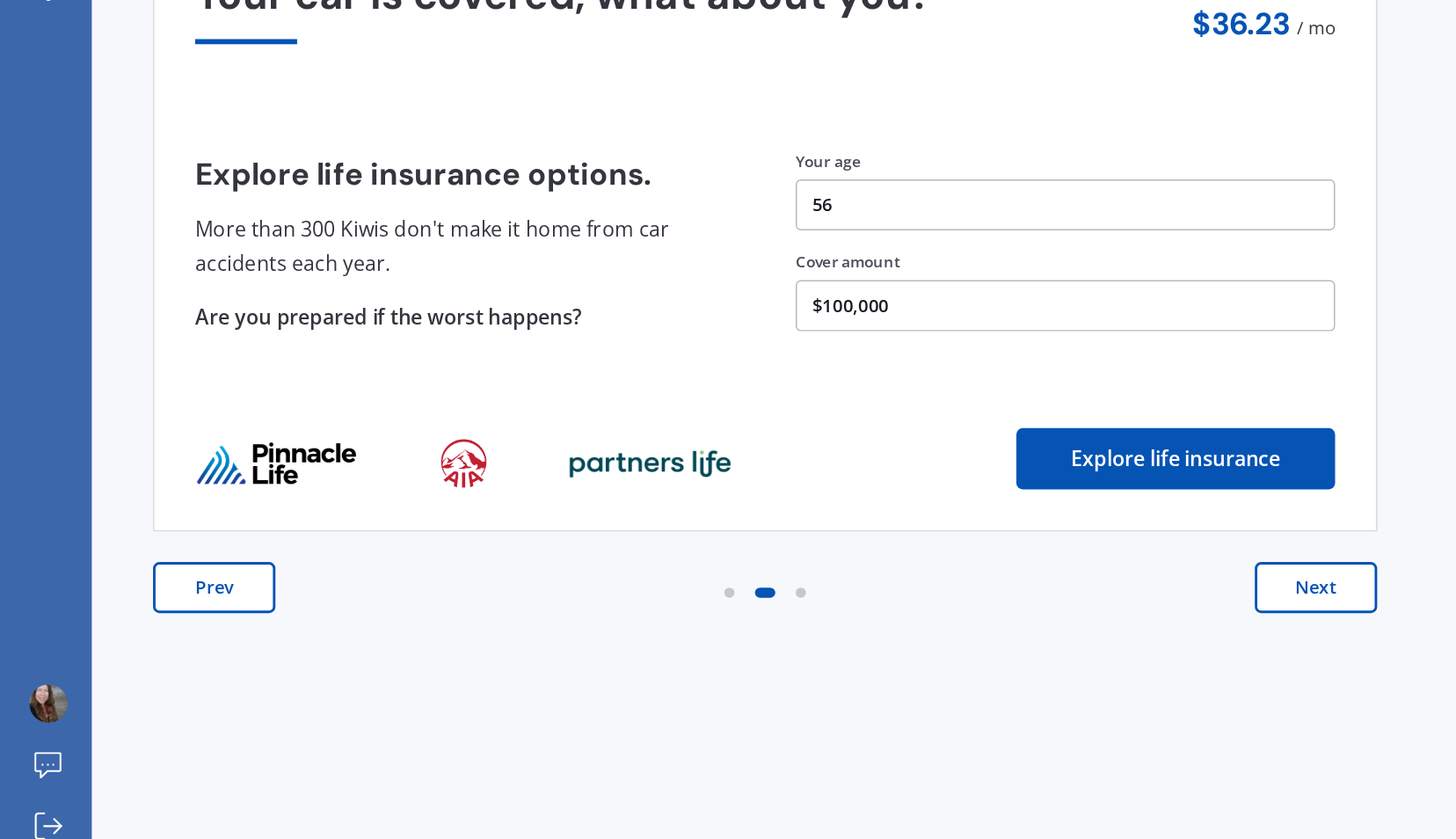
click at [895, 615] on button "Next" at bounding box center [907, 622] width 85 height 35
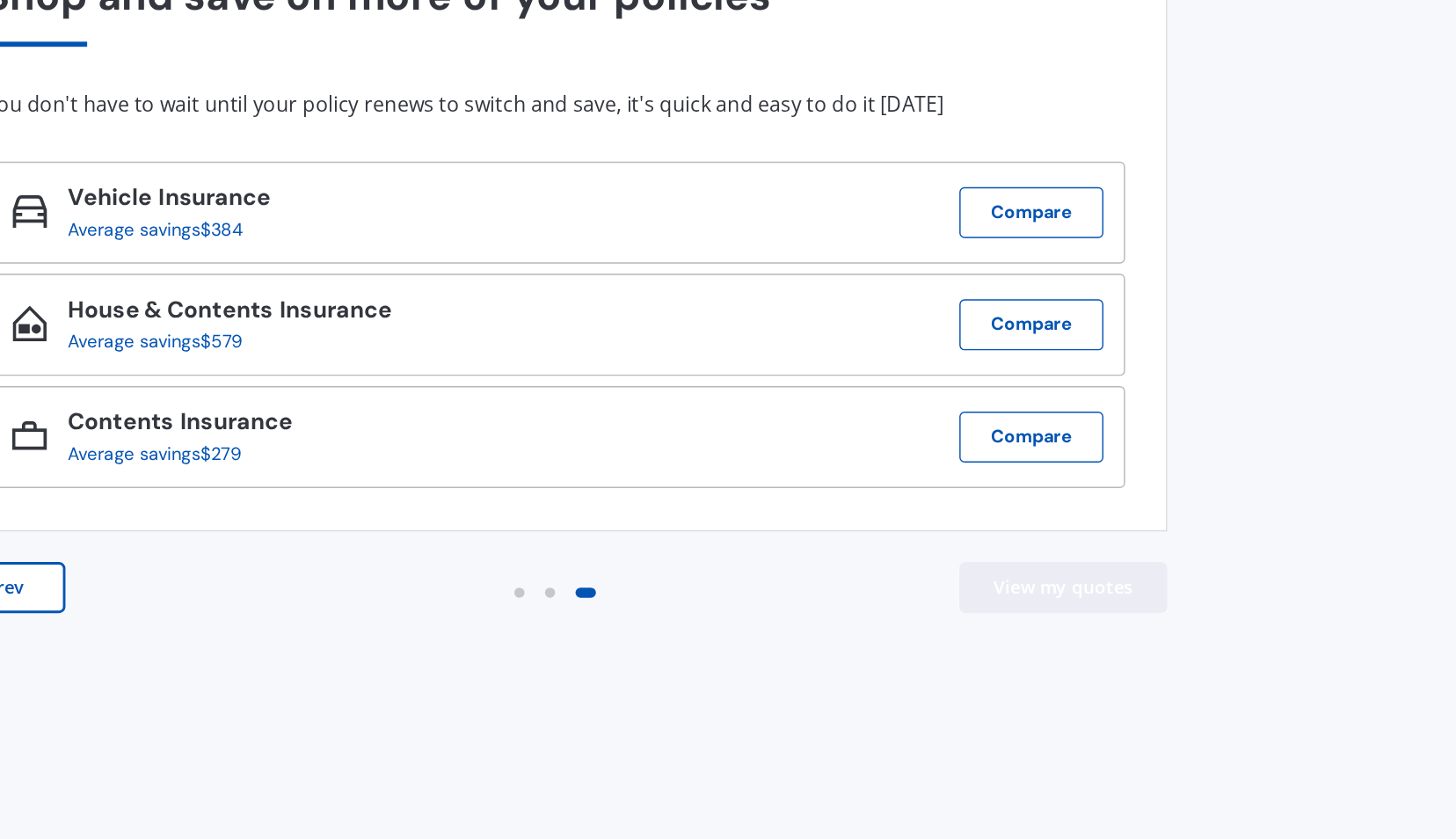
click at [891, 626] on button "View my quotes" at bounding box center [878, 622] width 143 height 35
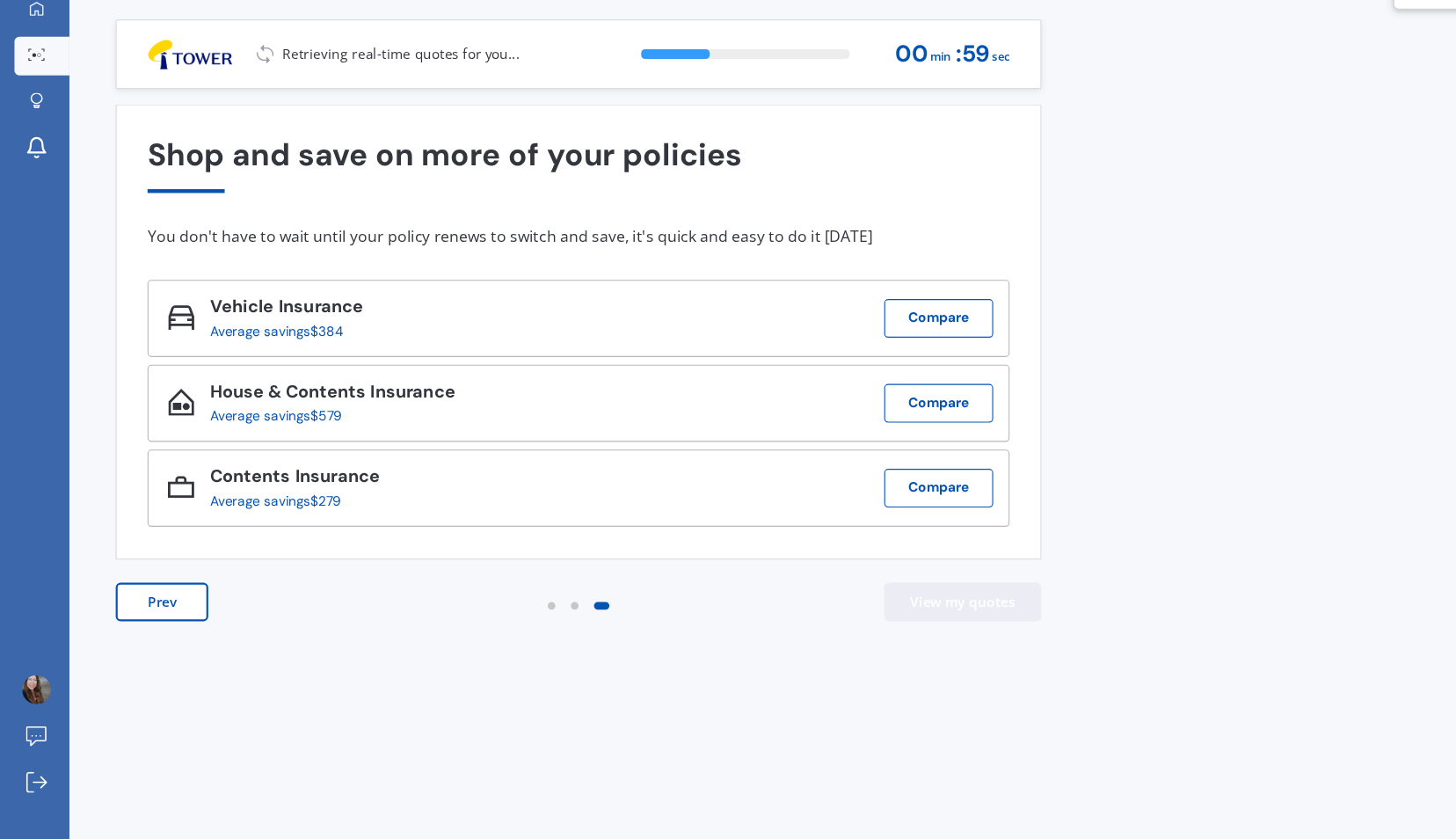
click at [914, 627] on button "View my quotes" at bounding box center [878, 622] width 143 height 35
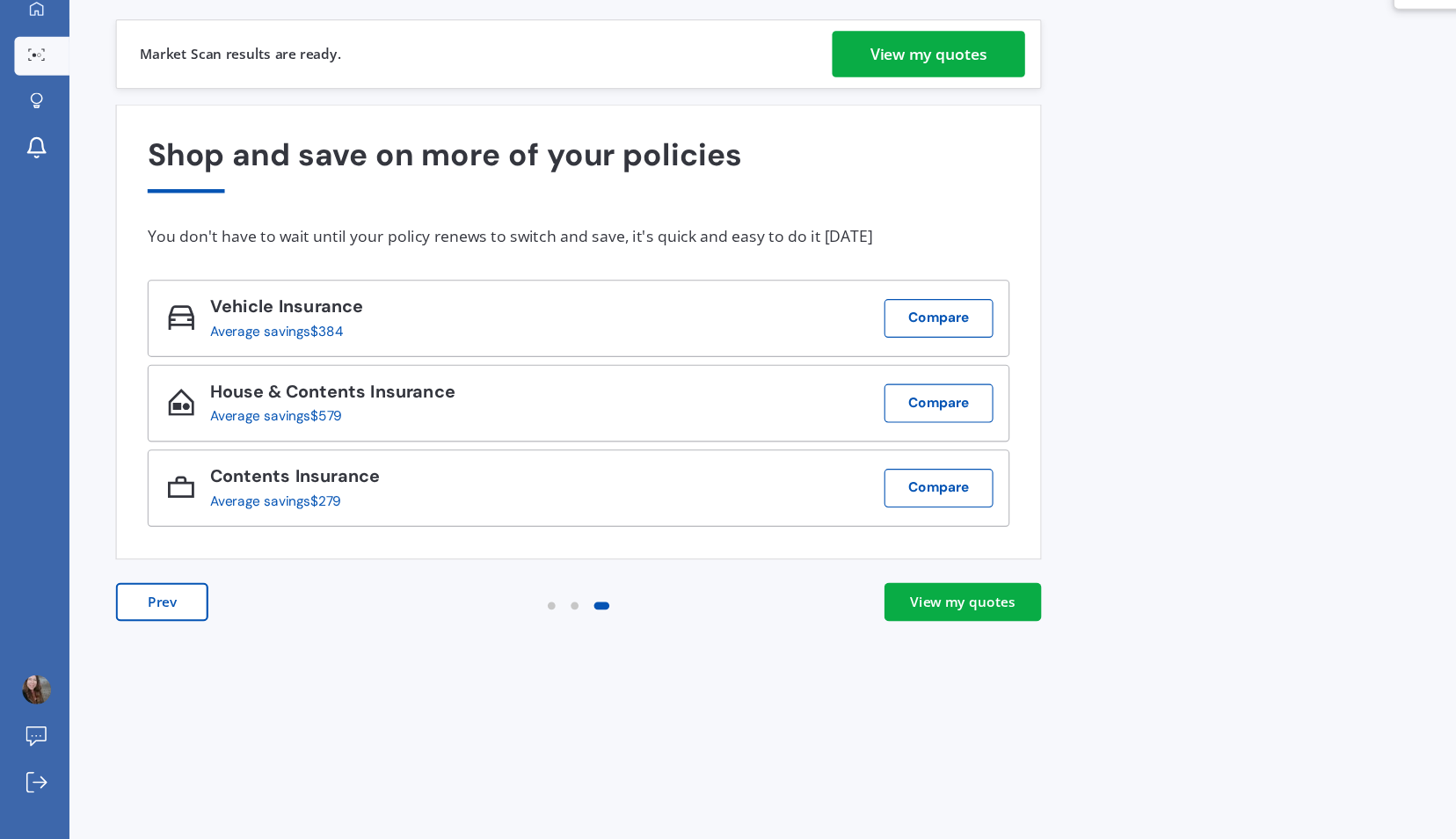
click at [804, 110] on div "View my quotes" at bounding box center [847, 122] width 106 height 42
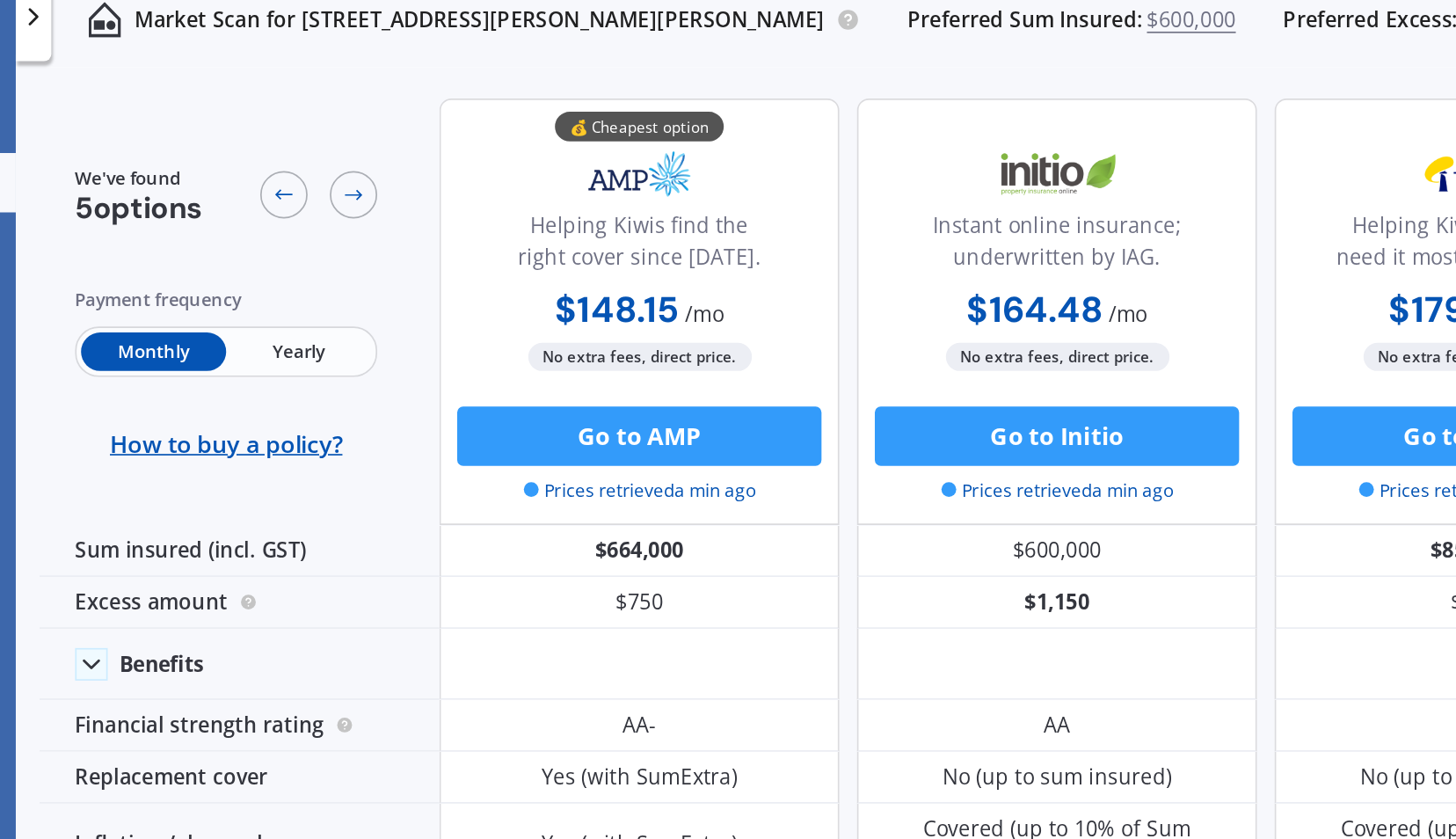
click at [249, 224] on span "Yearly" at bounding box center [231, 225] width 86 height 23
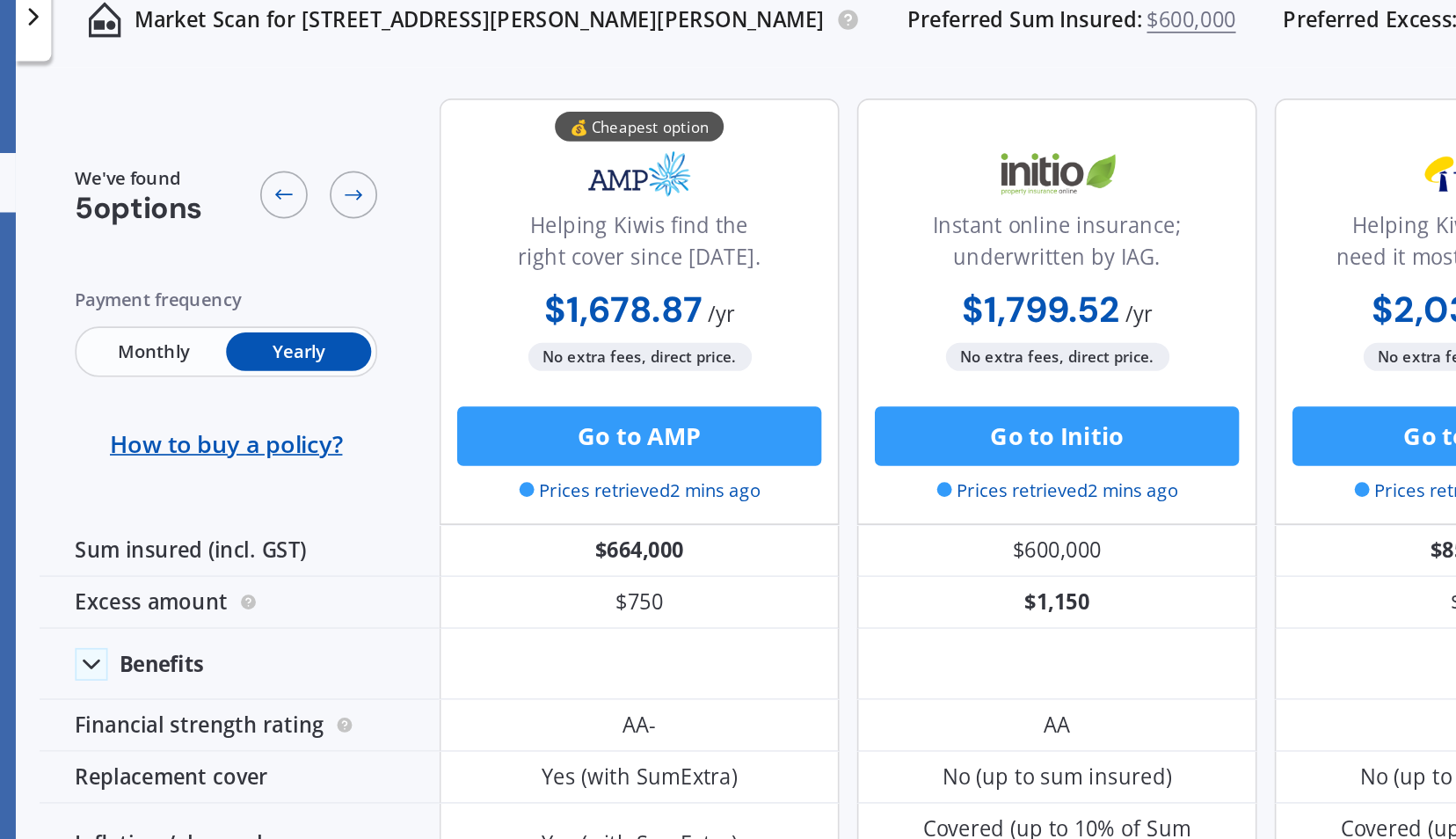
click at [155, 225] on span "Monthly" at bounding box center [144, 225] width 86 height 23
